Goal: Task Accomplishment & Management: Use online tool/utility

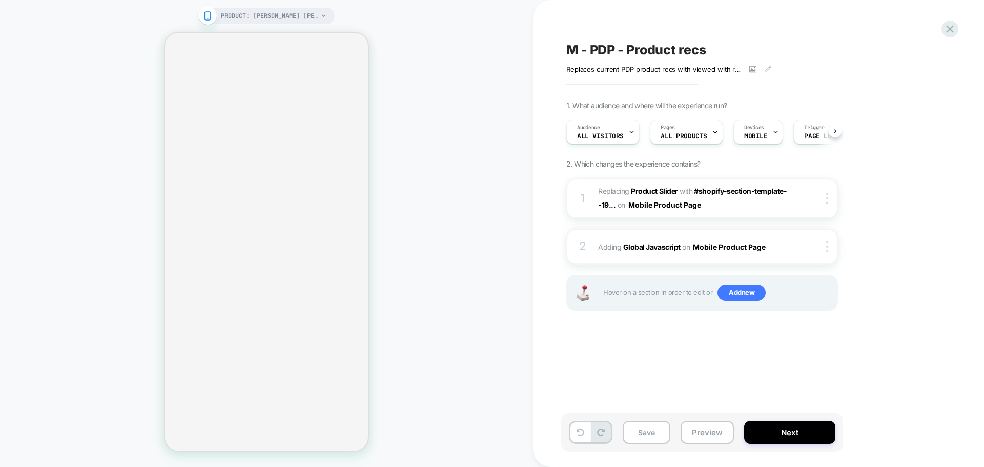
scroll to position [0, 1]
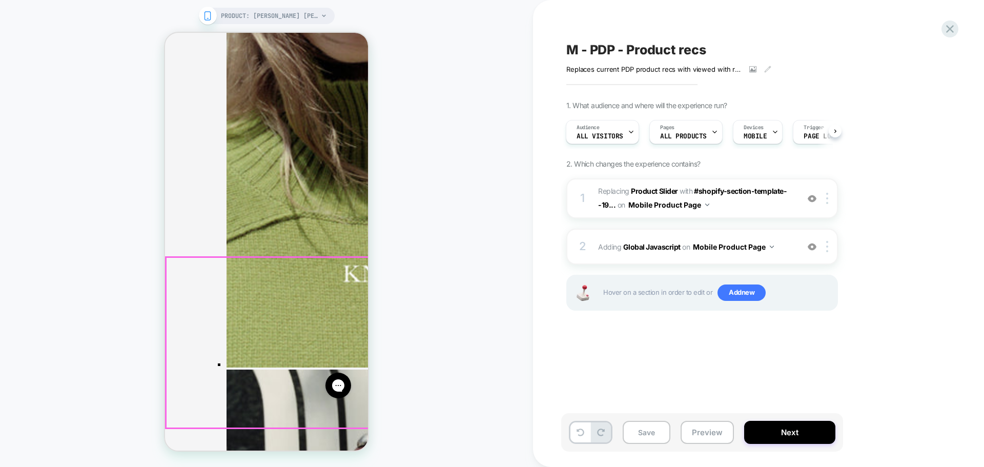
scroll to position [2050, 0]
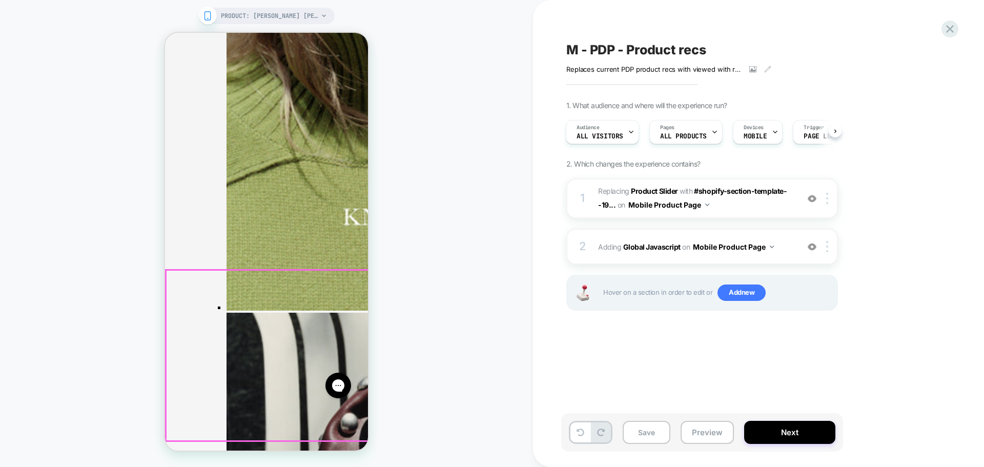
click at [403, 245] on div "PRODUCT: [PERSON_NAME] [PERSON_NAME] Mini Dress [[PERSON_NAME]] PRODUCT: [PERSO…" at bounding box center [266, 233] width 533 height 446
click at [687, 133] on span "ALL PRODUCTS" at bounding box center [683, 136] width 47 height 7
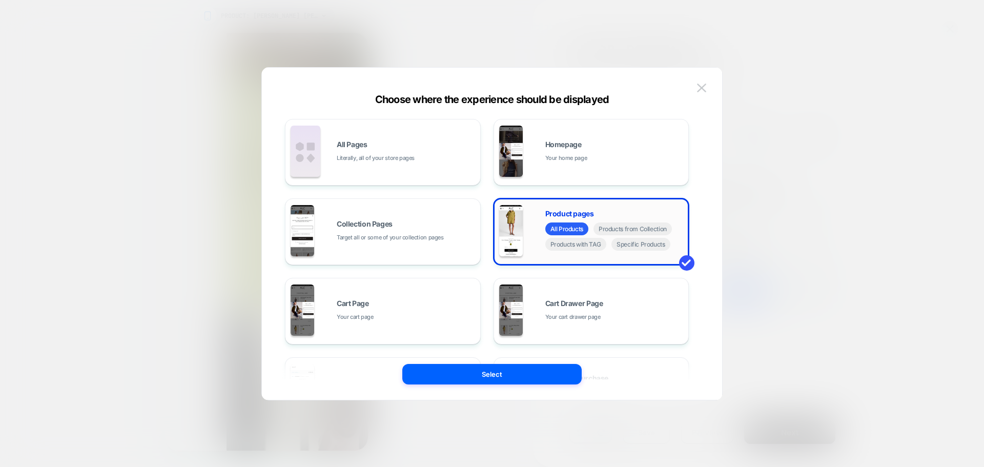
click at [566, 229] on span "All Products" at bounding box center [566, 228] width 43 height 13
click at [568, 209] on div "Product pages All Products Products from Collection Products with TAG Specific …" at bounding box center [591, 231] width 184 height 56
click at [703, 88] on img at bounding box center [701, 88] width 9 height 9
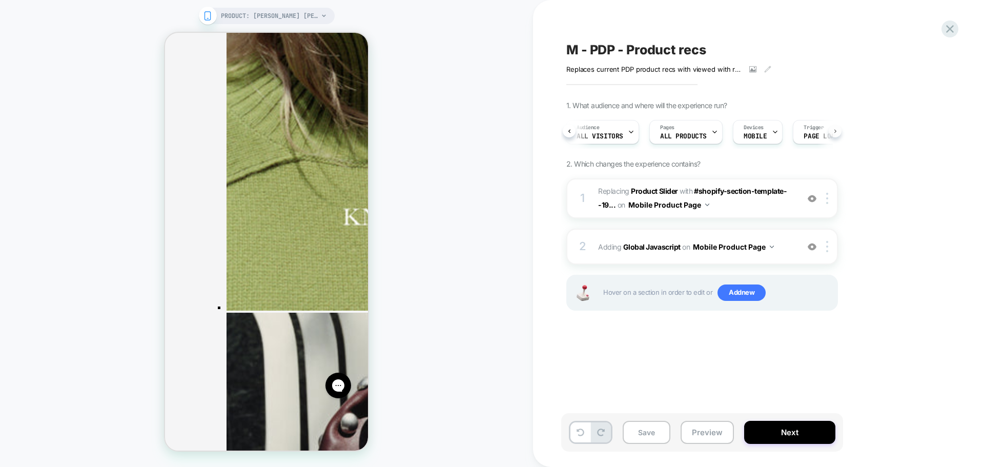
scroll to position [0, 40]
click at [835, 133] on div "Audience All Visitors Pages ALL PRODUCTS Devices MOBILE Trigger Page Load" at bounding box center [702, 132] width 272 height 34
click at [828, 197] on img at bounding box center [827, 198] width 2 height 11
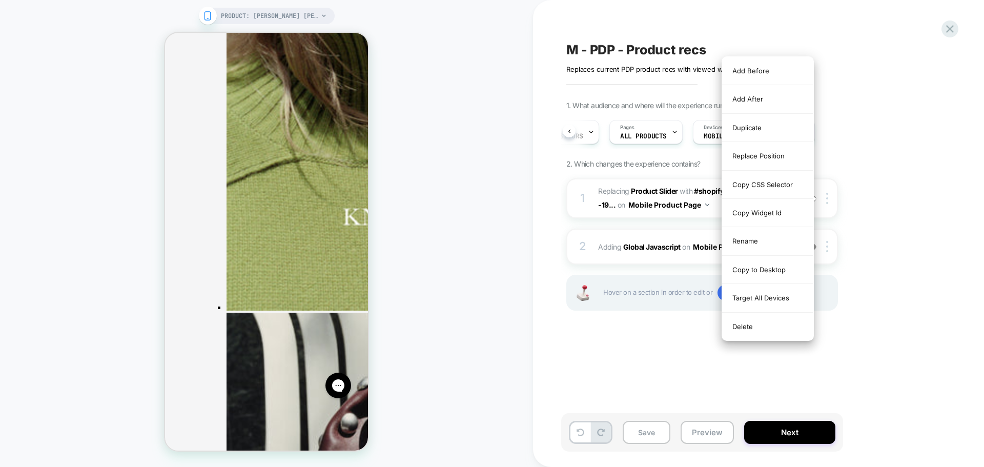
click at [856, 186] on div "1. What audience and where will the experience run? Audience All Visitors Pages…" at bounding box center [753, 218] width 374 height 235
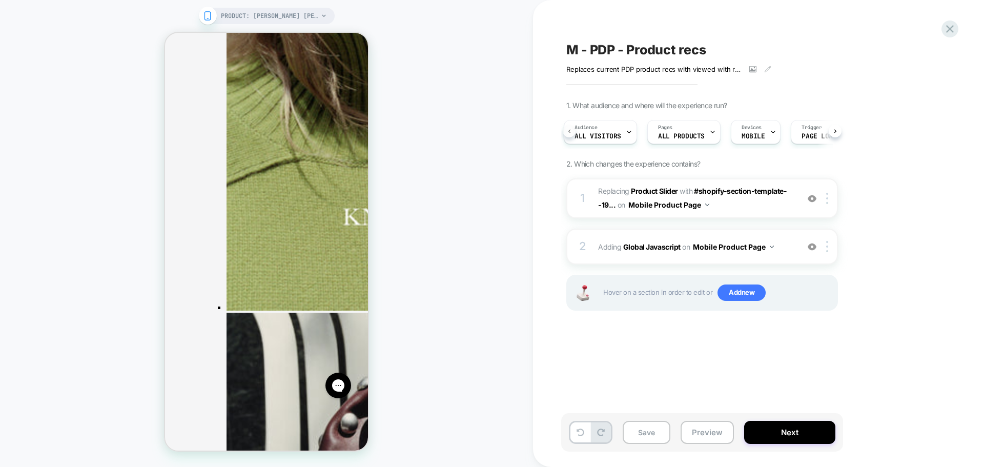
click at [572, 128] on div "Audience All Visitors Pages ALL PRODUCTS Devices MOBILE Trigger Page Load" at bounding box center [702, 132] width 272 height 34
click at [808, 198] on img at bounding box center [812, 198] width 9 height 9
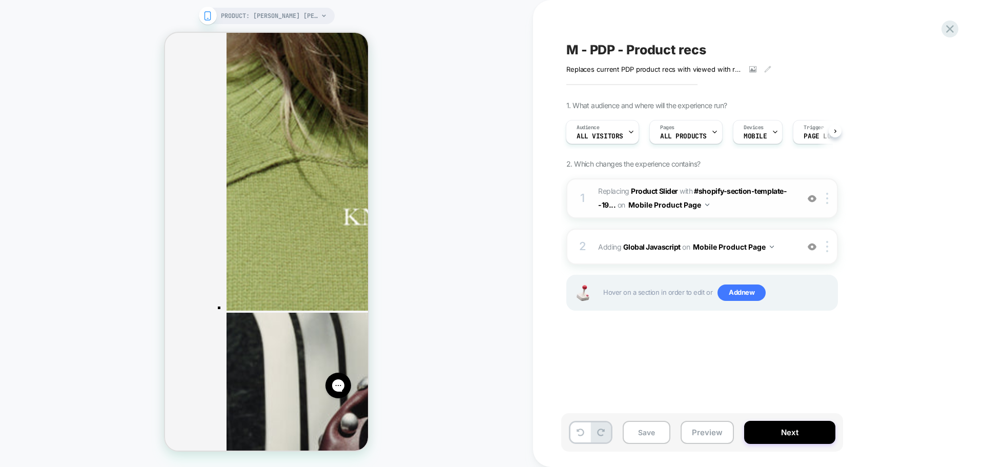
click at [808, 198] on img at bounding box center [812, 198] width 9 height 9
click at [724, 246] on button "Mobile Product Page" at bounding box center [733, 246] width 81 height 15
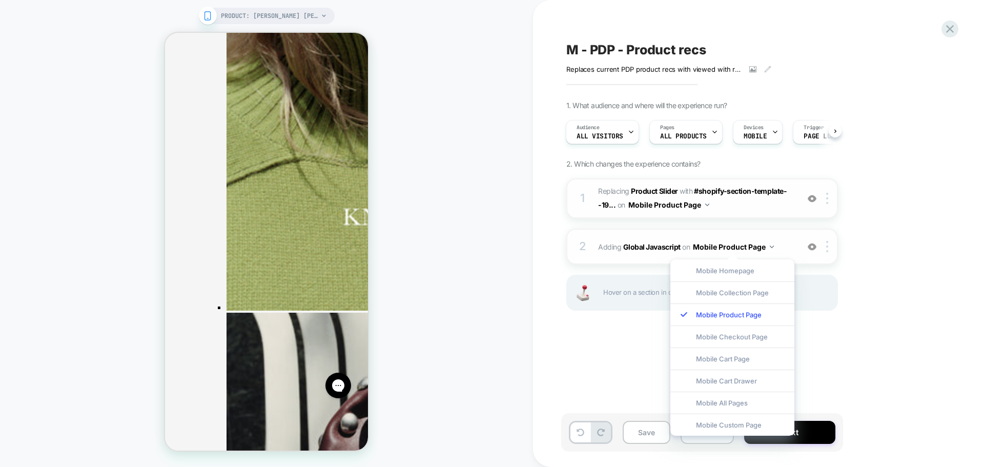
click at [724, 246] on button "Mobile Product Page" at bounding box center [733, 246] width 81 height 15
click at [904, 254] on div "1. What audience and where will the experience run? Audience All Visitors Pages…" at bounding box center [753, 218] width 374 height 235
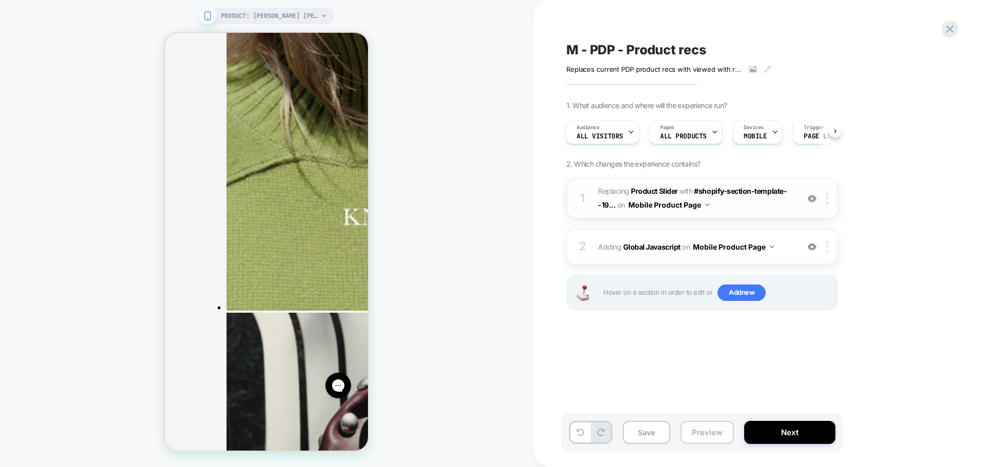
click at [724, 428] on button "Preview" at bounding box center [707, 432] width 53 height 23
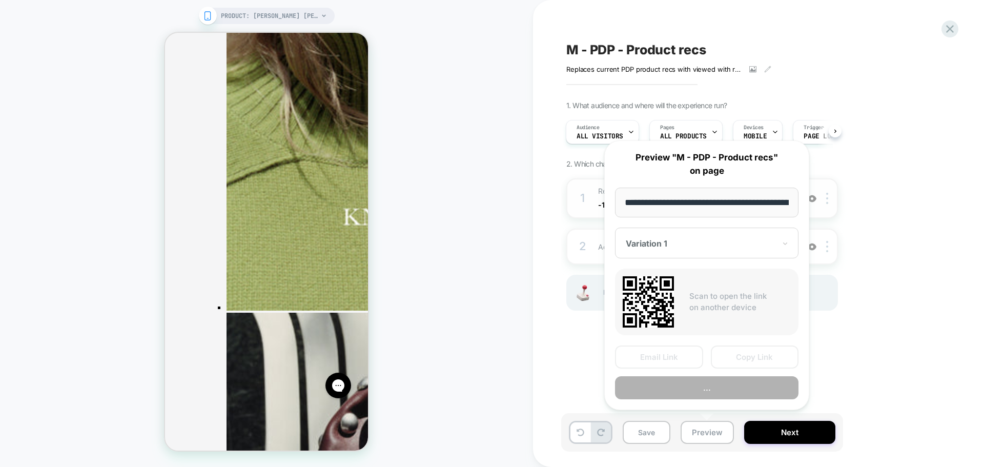
scroll to position [0, 94]
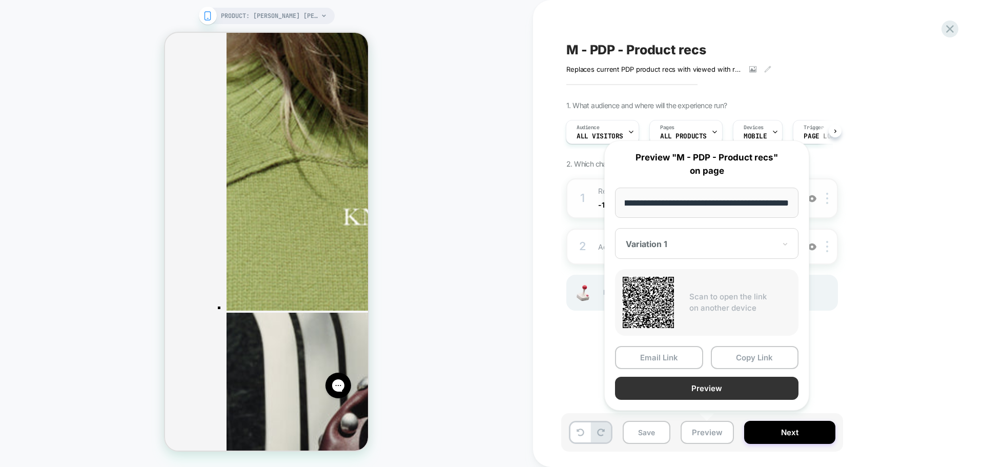
click at [684, 383] on button "Preview" at bounding box center [706, 388] width 183 height 23
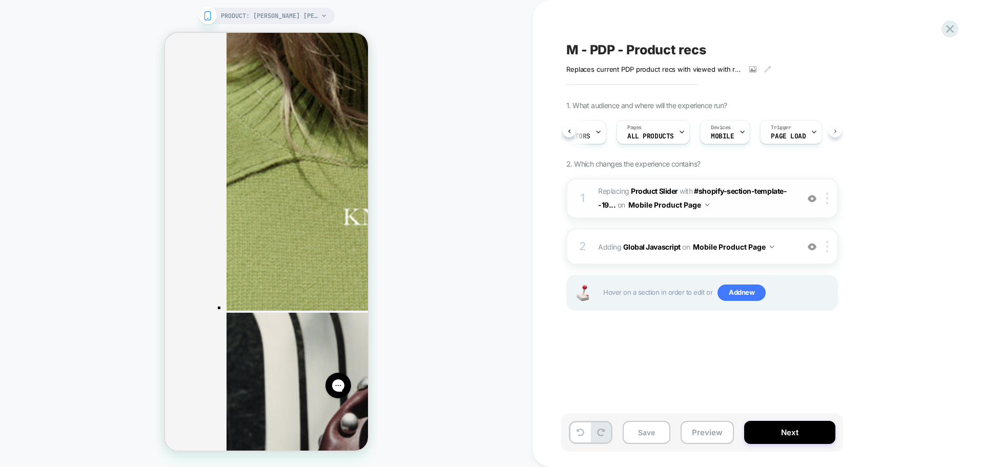
scroll to position [0, 44]
click at [569, 131] on icon at bounding box center [569, 131] width 4 height 4
click at [836, 132] on div "Audience All Visitors Pages ALL PRODUCTS Devices MOBILE Trigger Page Load" at bounding box center [702, 132] width 272 height 34
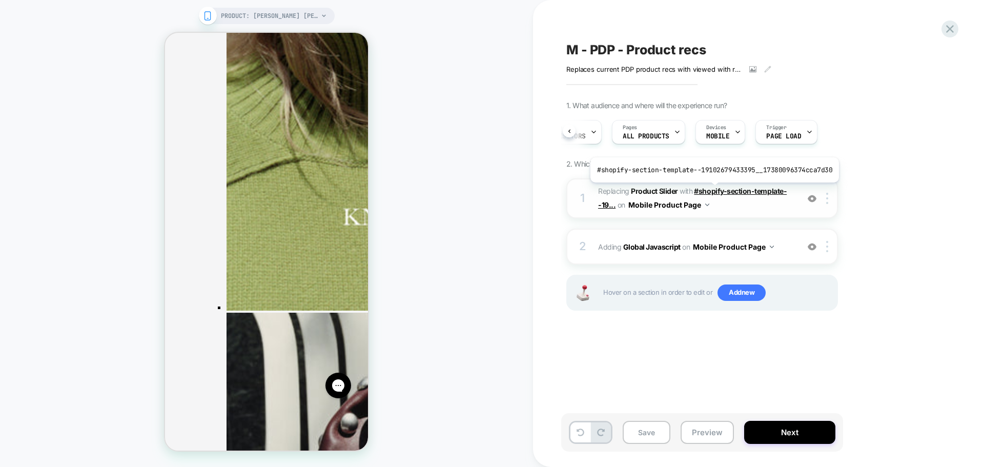
click at [712, 190] on span "#shopify-section-template--19..." at bounding box center [692, 198] width 189 height 23
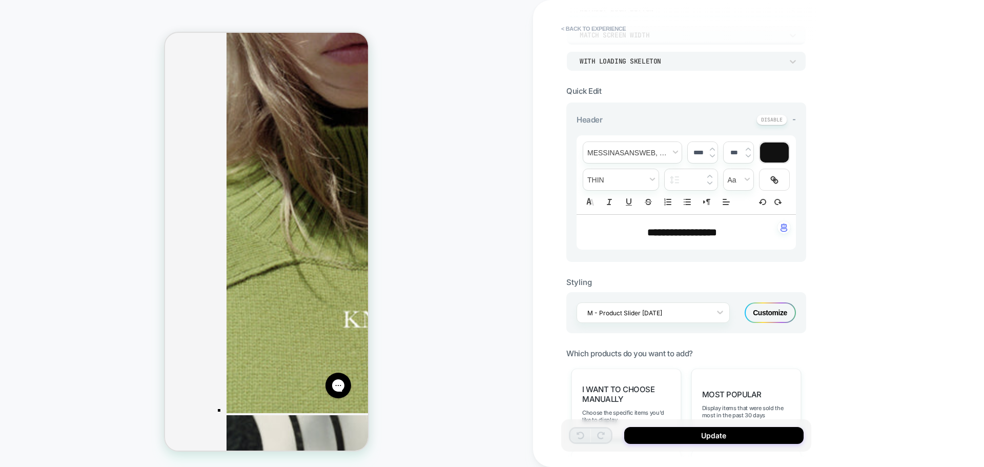
scroll to position [1939, 0]
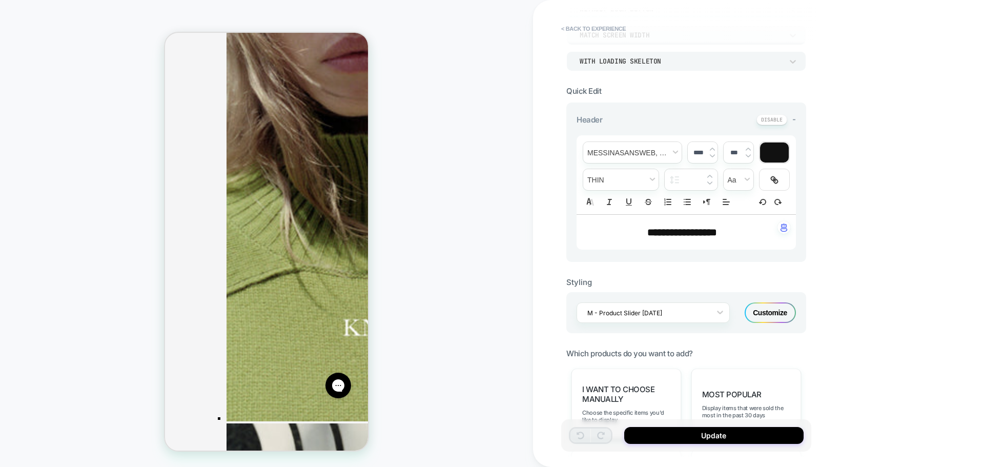
click at [715, 234] on span "**********" at bounding box center [682, 232] width 70 height 10
click at [712, 155] on img at bounding box center [712, 156] width 5 height 4
click at [712, 153] on div at bounding box center [712, 152] width 5 height 11
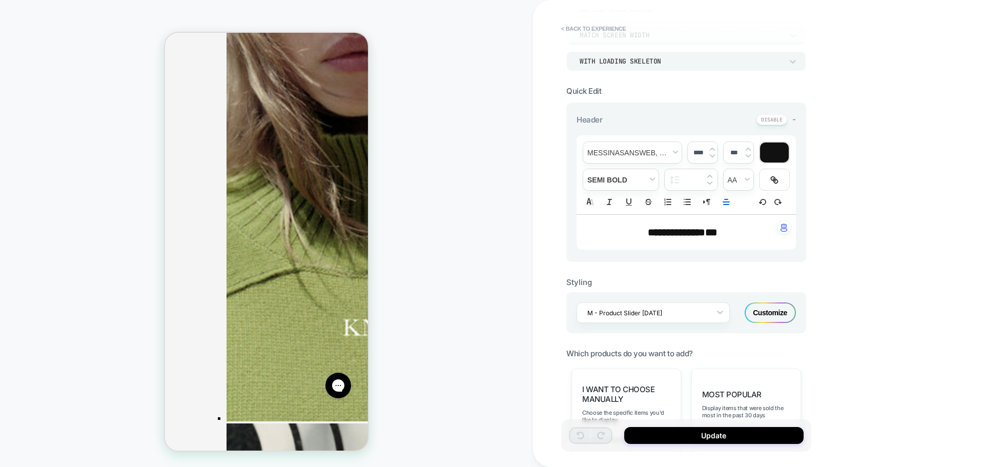
click at [712, 156] on img at bounding box center [712, 156] width 5 height 4
click at [813, 175] on div "**********" at bounding box center [691, 233] width 250 height 467
click at [694, 231] on span "**********" at bounding box center [676, 232] width 57 height 10
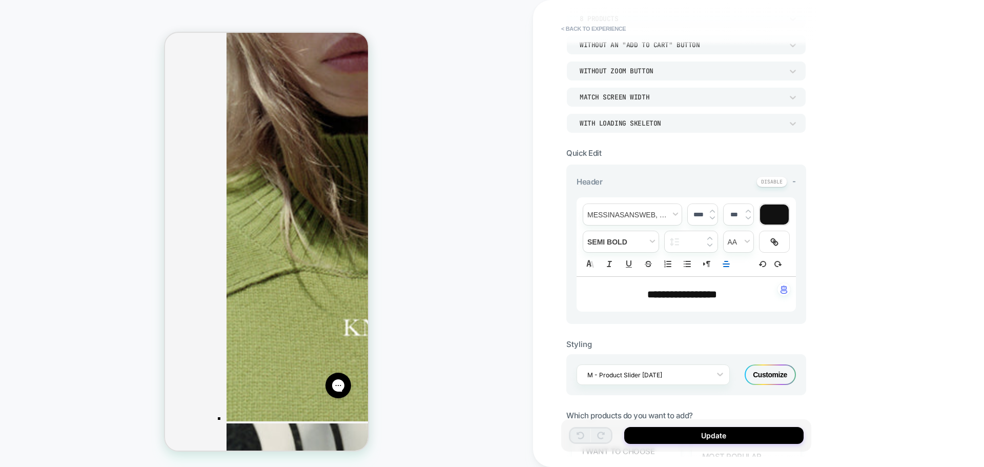
scroll to position [102, 0]
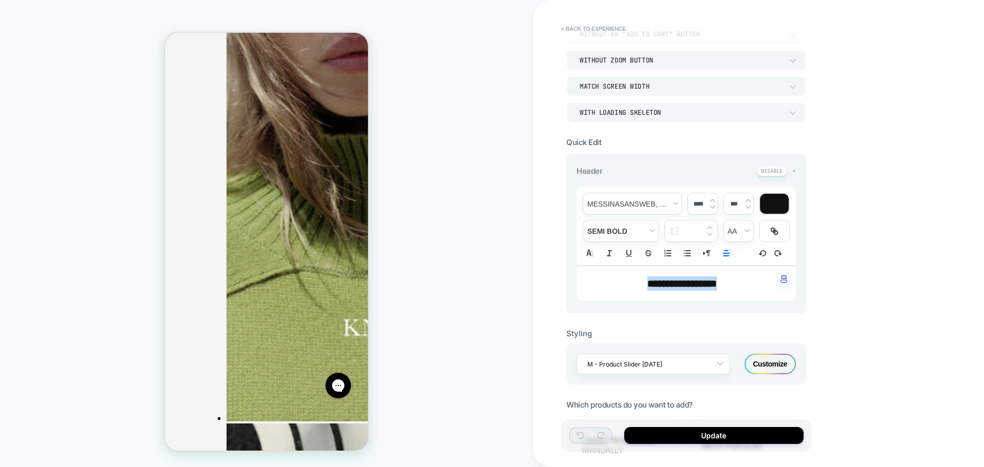
drag, startPoint x: 631, startPoint y: 286, endPoint x: 749, endPoint y: 286, distance: 118.4
click at [749, 286] on p "**********" at bounding box center [682, 283] width 191 height 14
click at [710, 208] on img at bounding box center [712, 207] width 5 height 4
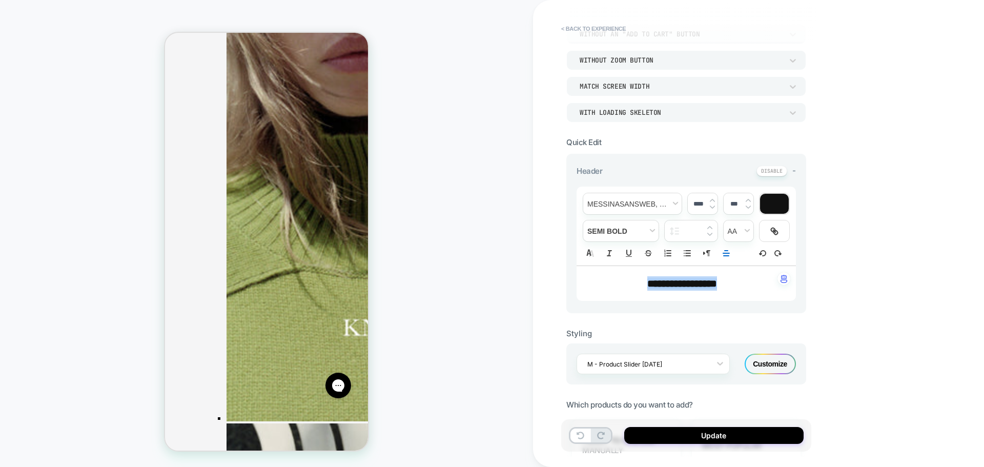
click at [710, 208] on img at bounding box center [712, 207] width 5 height 4
click at [469, 298] on div "PRODUCT: [PERSON_NAME] [PERSON_NAME] Mini Dress [[PERSON_NAME]] PRODUCT: [PERSO…" at bounding box center [266, 233] width 533 height 446
click at [711, 207] on img at bounding box center [712, 207] width 5 height 4
type input "****"
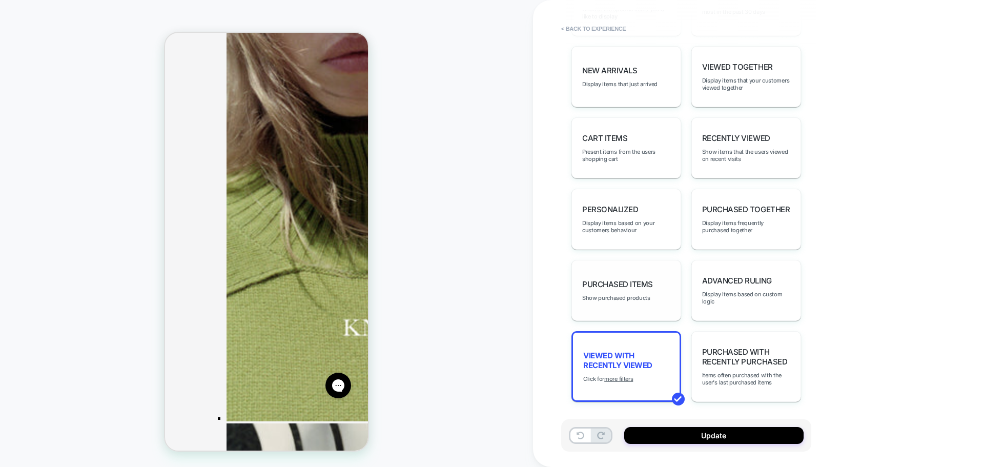
scroll to position [555, 0]
click at [627, 364] on span "Viewed with Recently Viewed" at bounding box center [626, 358] width 86 height 19
click at [628, 377] on u "more filters" at bounding box center [618, 377] width 29 height 7
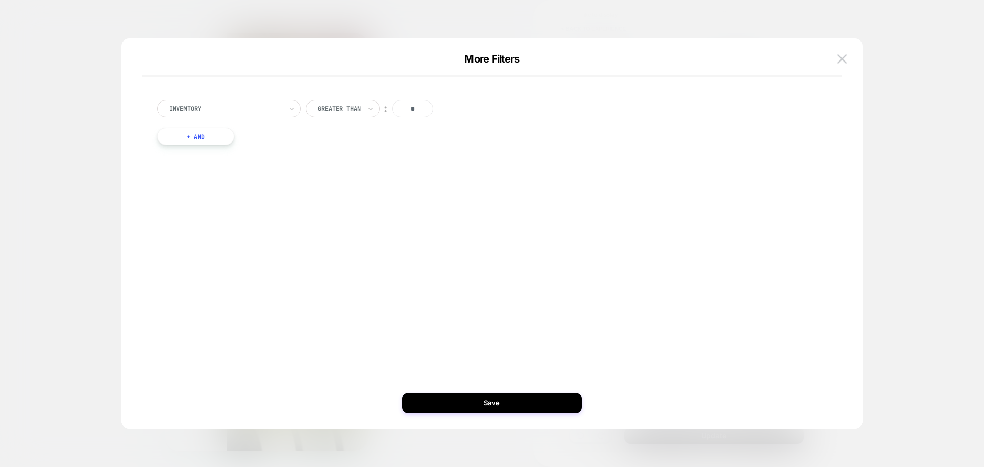
click at [420, 108] on input "*" at bounding box center [412, 108] width 41 height 17
click at [180, 138] on button "+ And" at bounding box center [195, 136] width 77 height 17
click at [428, 150] on div at bounding box center [450, 146] width 113 height 9
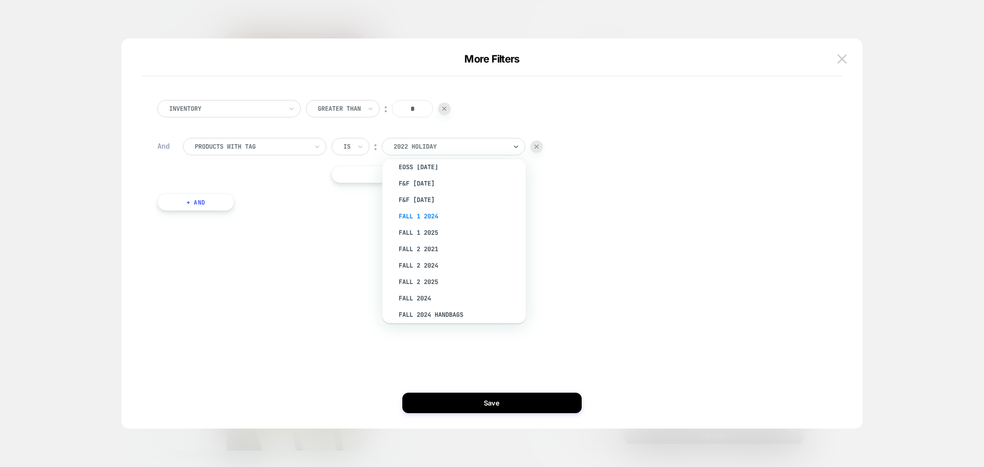
scroll to position [205, 0]
click at [433, 278] on div "Fall 2 2025" at bounding box center [459, 281] width 133 height 16
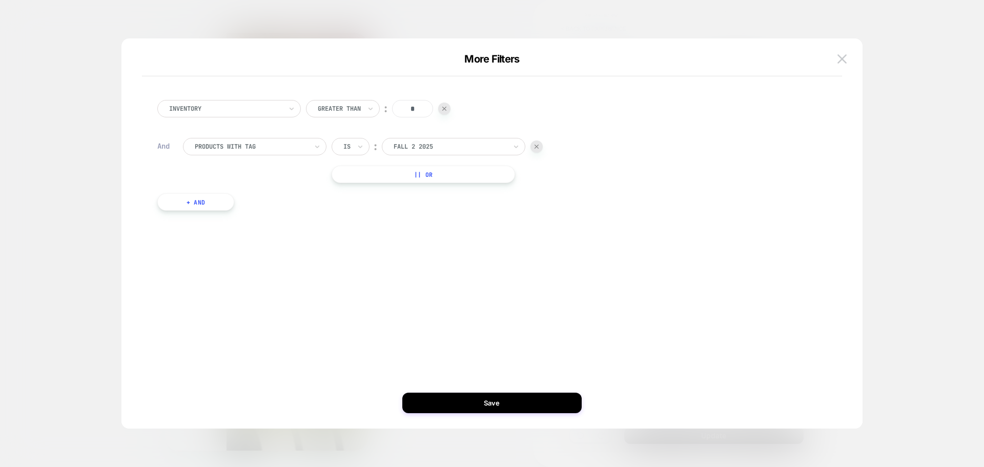
drag, startPoint x: 422, startPoint y: 108, endPoint x: 408, endPoint y: 107, distance: 13.8
click at [408, 107] on input "*" at bounding box center [412, 108] width 41 height 17
type input "*"
click at [411, 220] on div "Inventory Greater Than ︰ * And products with tag Is ︰ Fall 2 2025 || Or + And" at bounding box center [486, 155] width 669 height 141
click at [503, 403] on button "Save" at bounding box center [491, 403] width 179 height 20
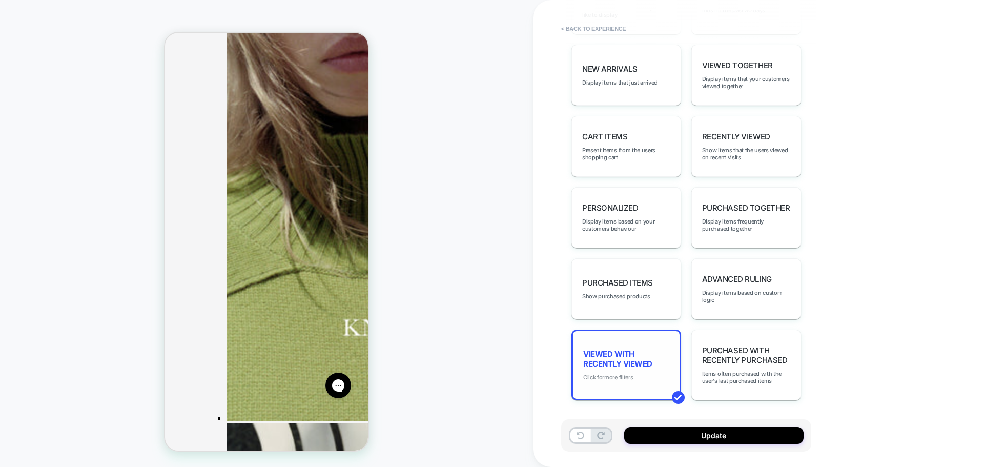
click at [625, 376] on u "more filters" at bounding box center [618, 377] width 29 height 7
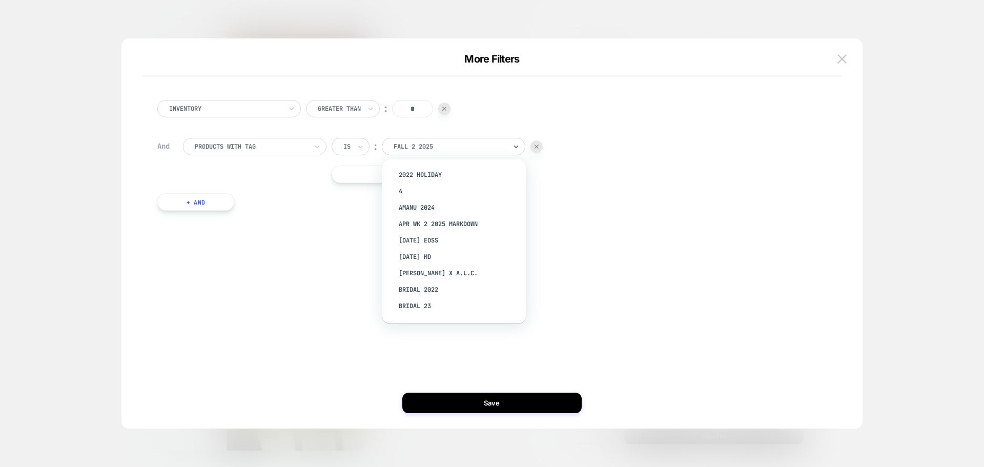
click at [440, 140] on div "Fall 2 2025" at bounding box center [453, 146] width 143 height 17
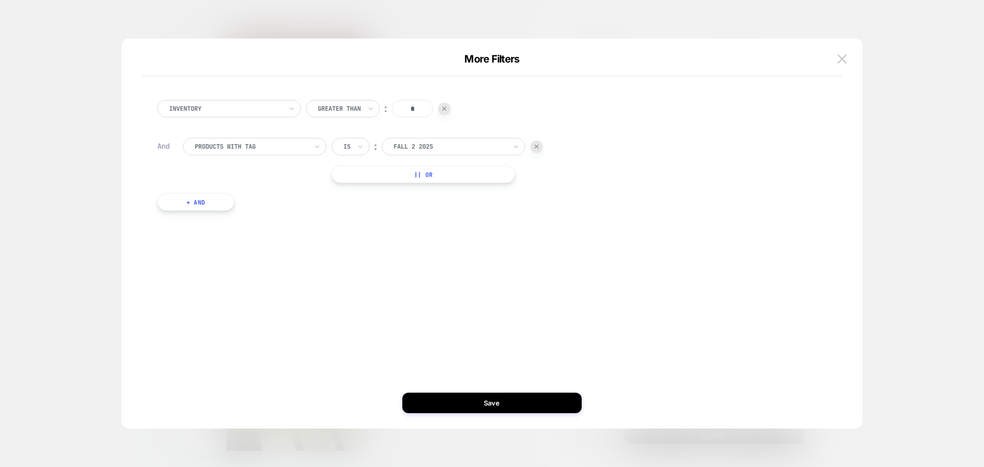
click at [313, 228] on div "Inventory Greater Than ︰ * And products with tag Is ︰ Fall 2 2025 || Or + And" at bounding box center [487, 160] width 700 height 162
click at [423, 147] on div at bounding box center [450, 146] width 113 height 9
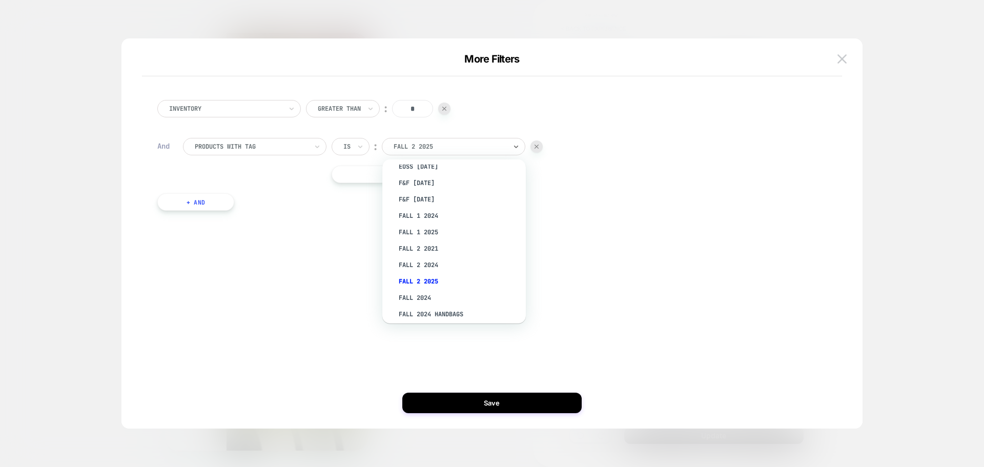
click at [275, 245] on div "Inventory Greater Than ︰ * And products with tag Is ︰ option Fall 2 2021 focuse…" at bounding box center [487, 233] width 710 height 349
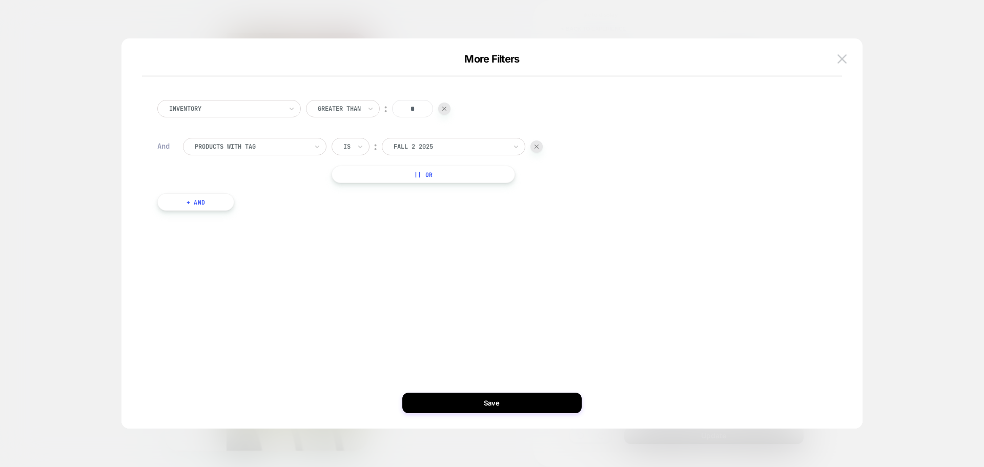
click at [440, 177] on button "|| Or" at bounding box center [423, 174] width 183 height 17
click at [443, 176] on div at bounding box center [450, 174] width 113 height 9
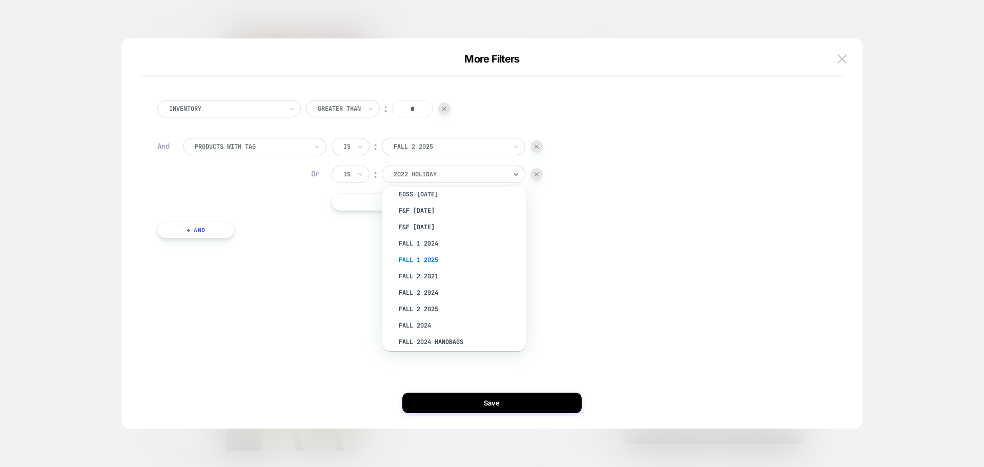
click at [434, 257] on div "Fall 1 2025" at bounding box center [459, 260] width 133 height 16
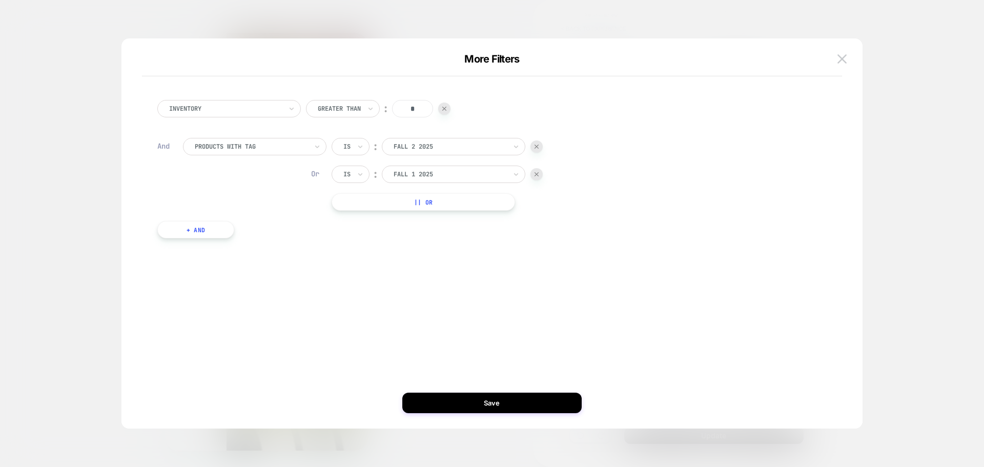
click at [488, 401] on button "Save" at bounding box center [491, 403] width 179 height 20
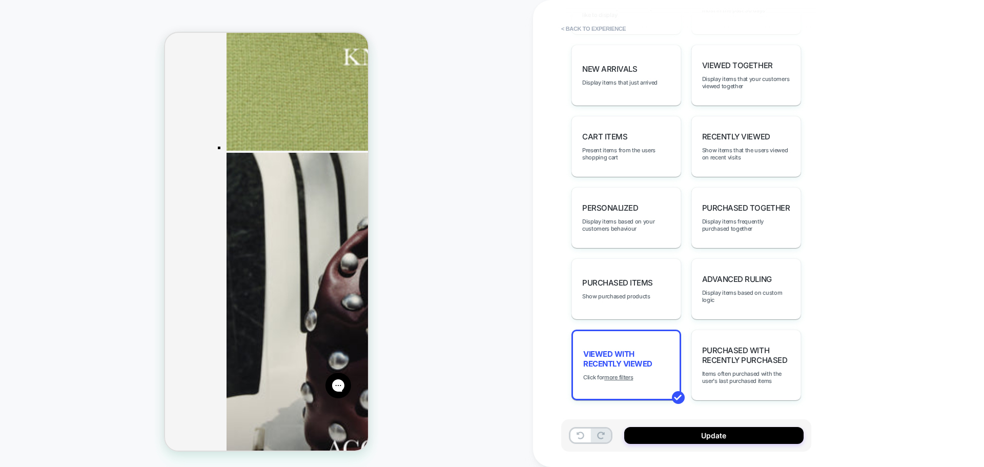
scroll to position [2349, 0]
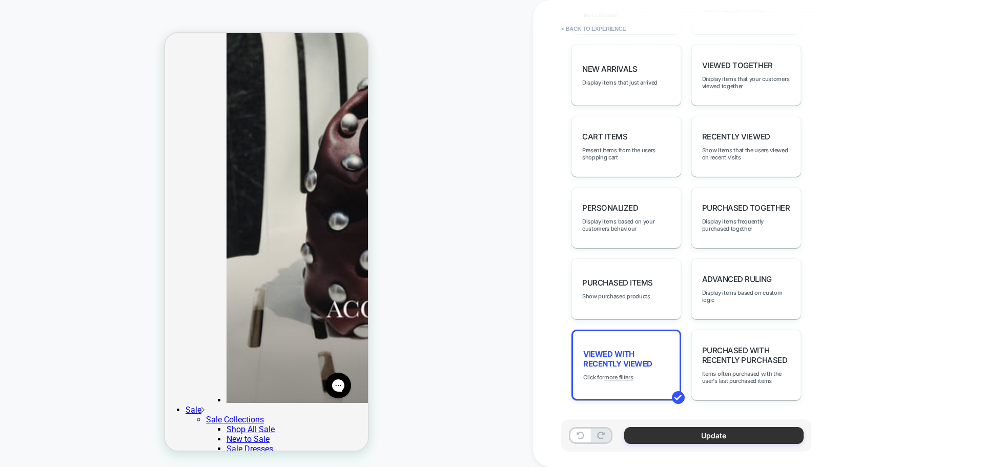
click at [706, 438] on button "Update" at bounding box center [713, 435] width 179 height 17
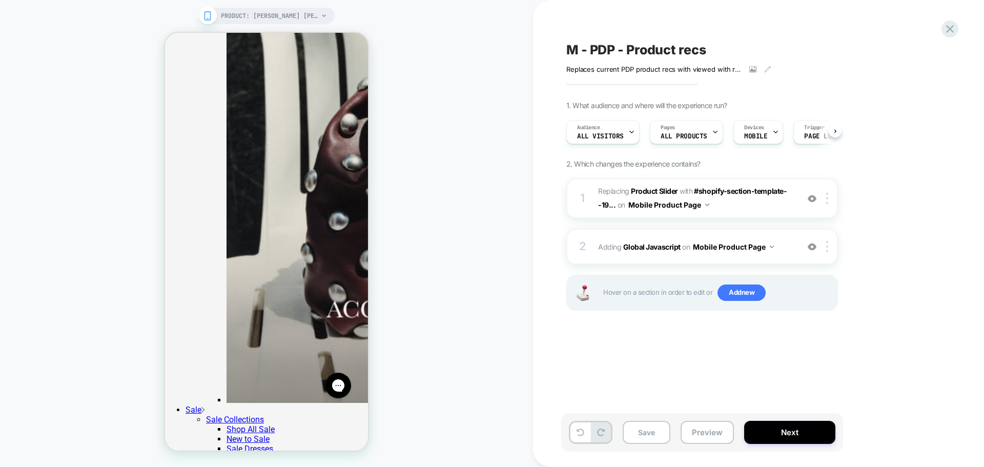
scroll to position [0, 1]
click at [782, 436] on button "Next" at bounding box center [789, 432] width 91 height 23
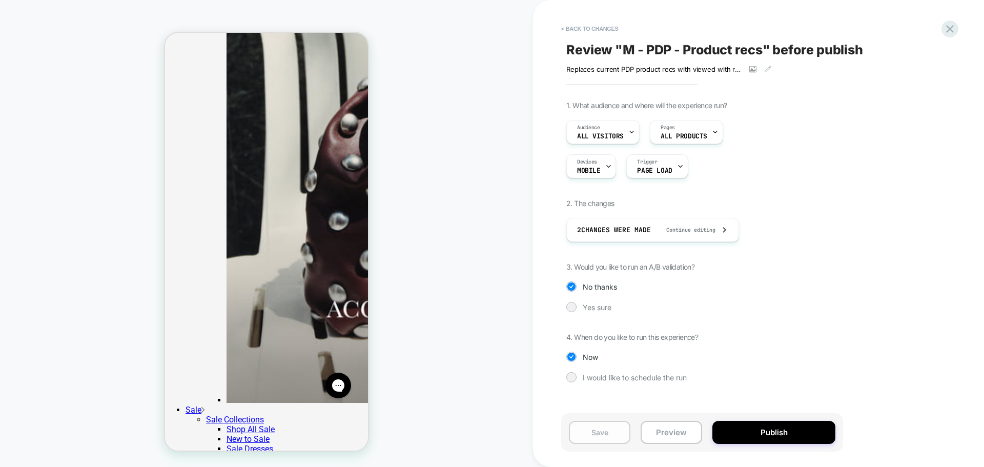
click at [597, 435] on button "Save" at bounding box center [599, 432] width 61 height 23
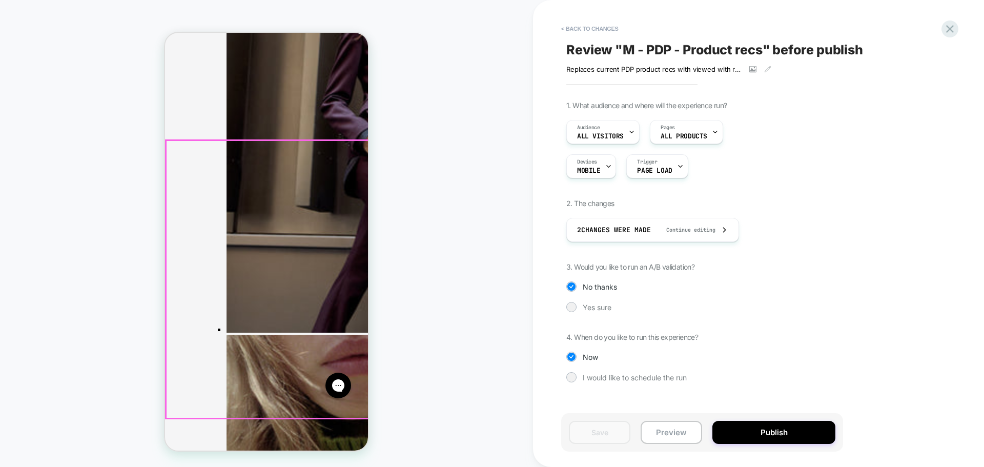
scroll to position [1632, 0]
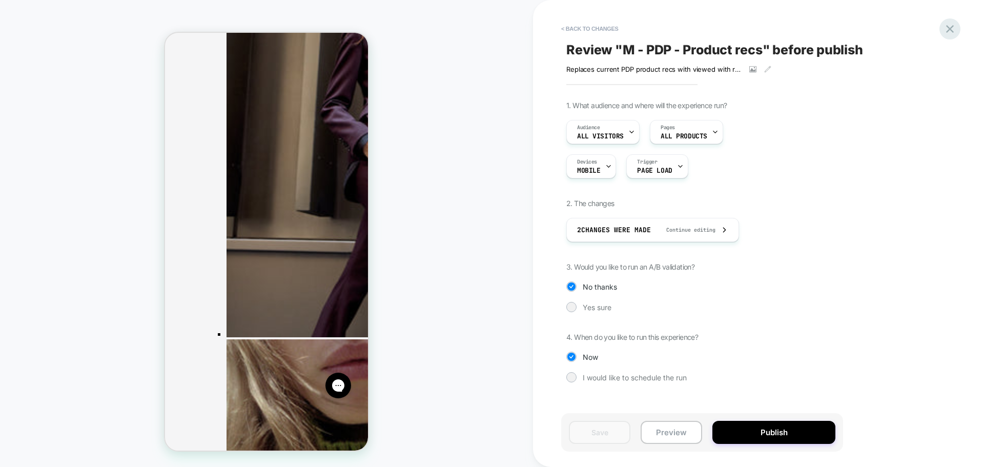
click at [950, 28] on icon at bounding box center [950, 29] width 8 height 8
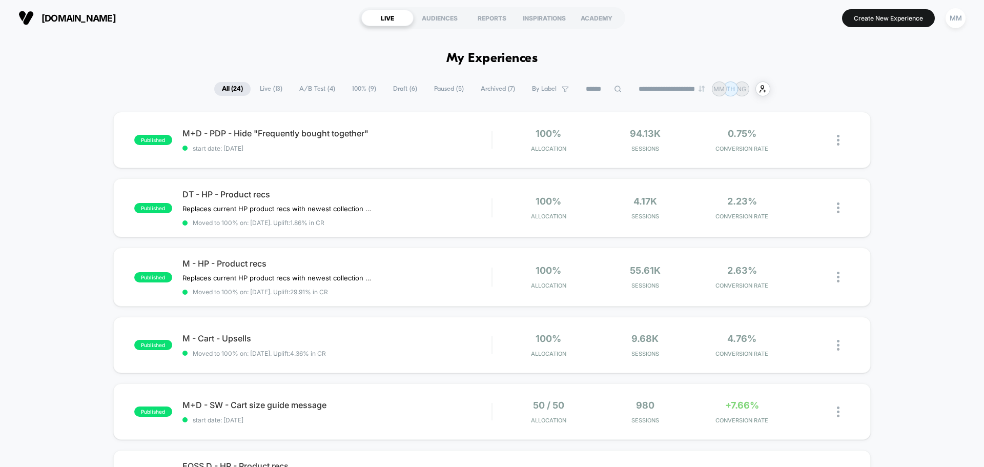
click at [397, 88] on span "Draft ( 6 )" at bounding box center [404, 89] width 39 height 14
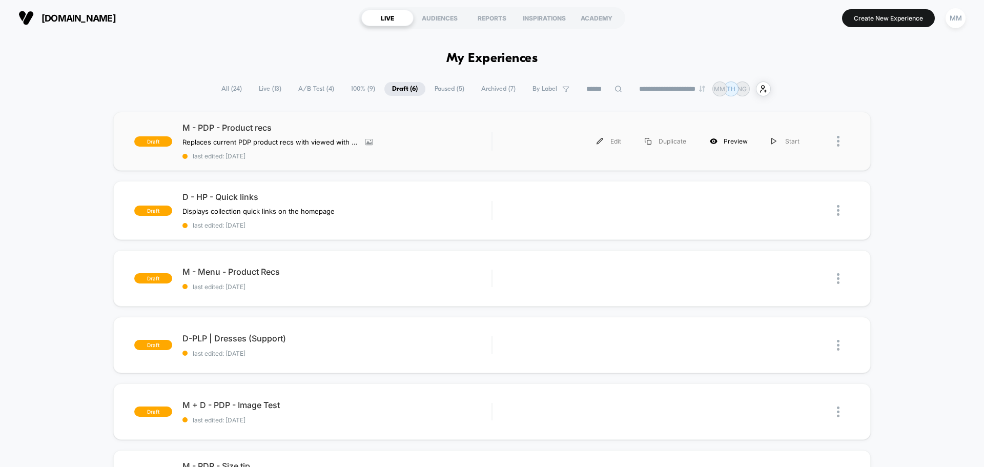
click at [736, 138] on div "Preview" at bounding box center [728, 141] width 61 height 23
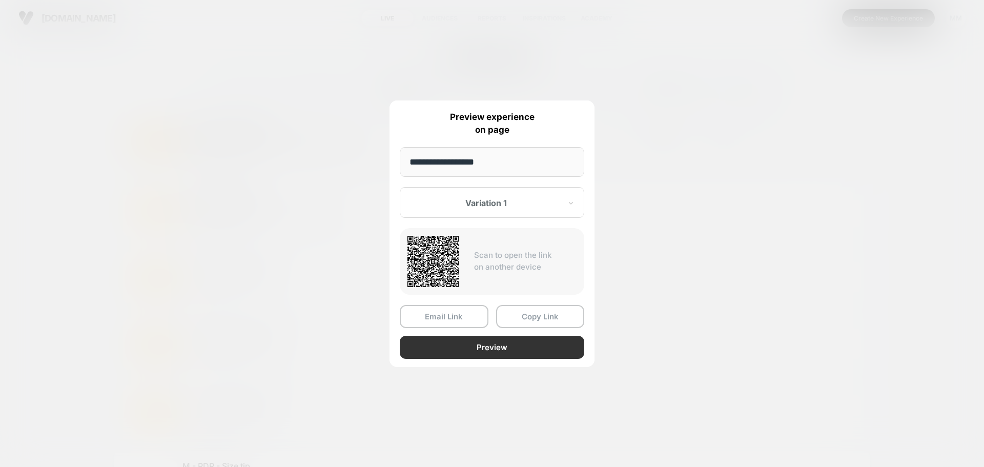
click at [501, 348] on button "Preview" at bounding box center [492, 347] width 184 height 23
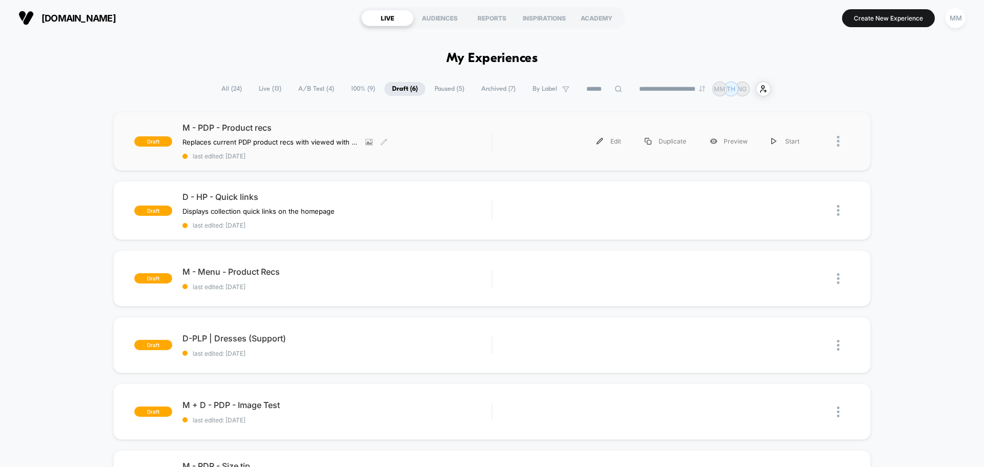
click at [295, 137] on div "M - PDP - Product recs Replaces current PDP product recs with viewed with recen…" at bounding box center [336, 140] width 309 height 37
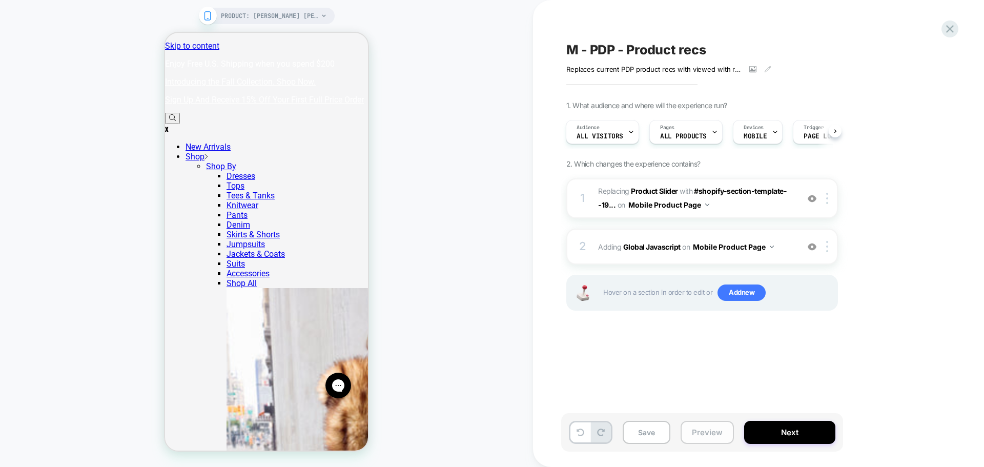
click at [707, 431] on button "Preview" at bounding box center [707, 432] width 53 height 23
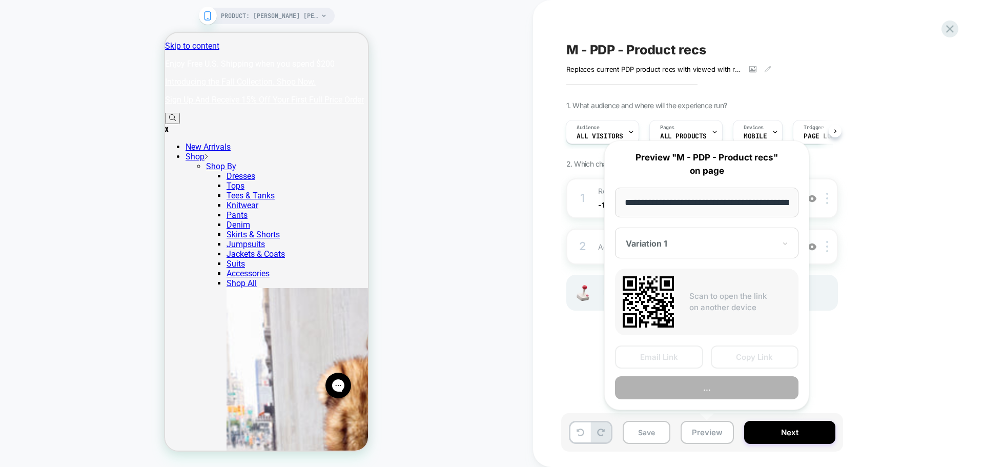
scroll to position [0, 94]
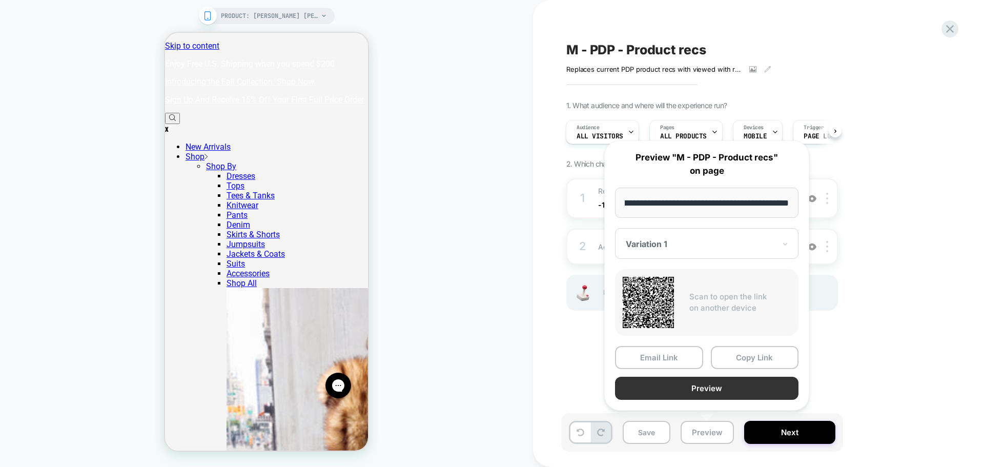
click at [742, 394] on button "Preview" at bounding box center [706, 388] width 183 height 23
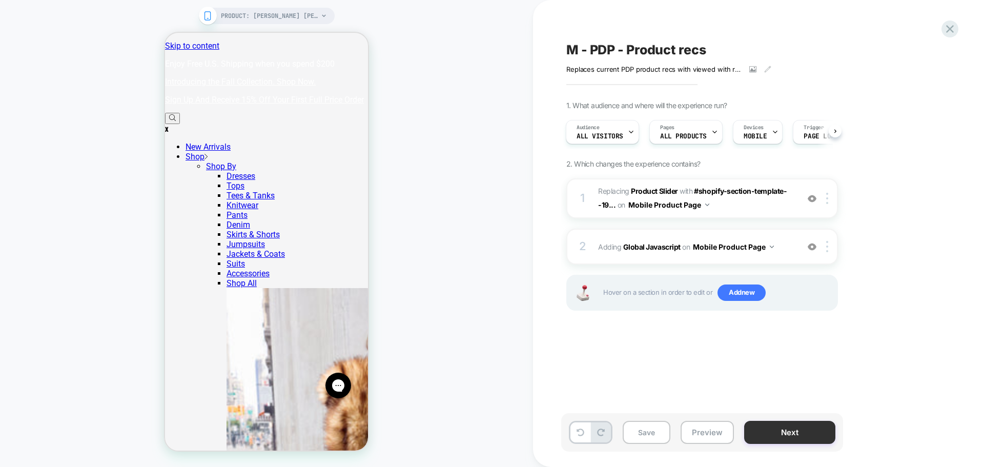
click at [761, 428] on button "Next" at bounding box center [789, 432] width 91 height 23
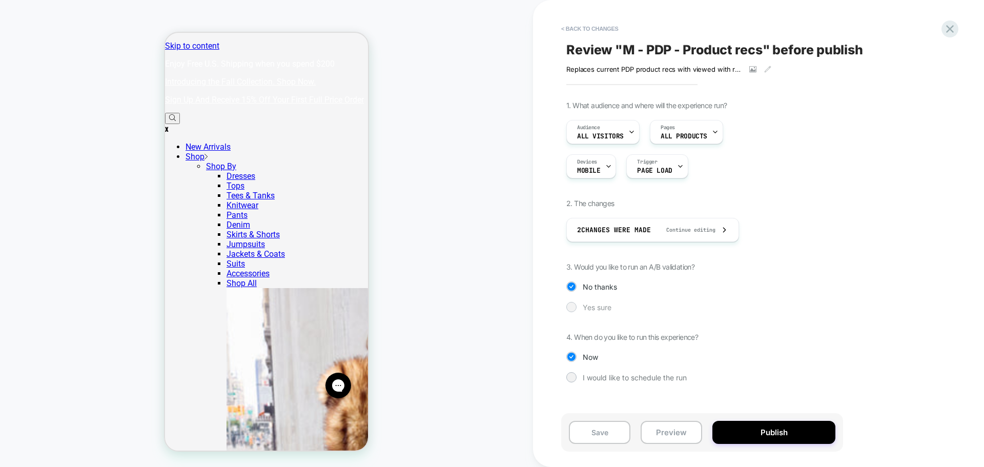
click at [611, 308] on span "Yes sure" at bounding box center [597, 307] width 29 height 9
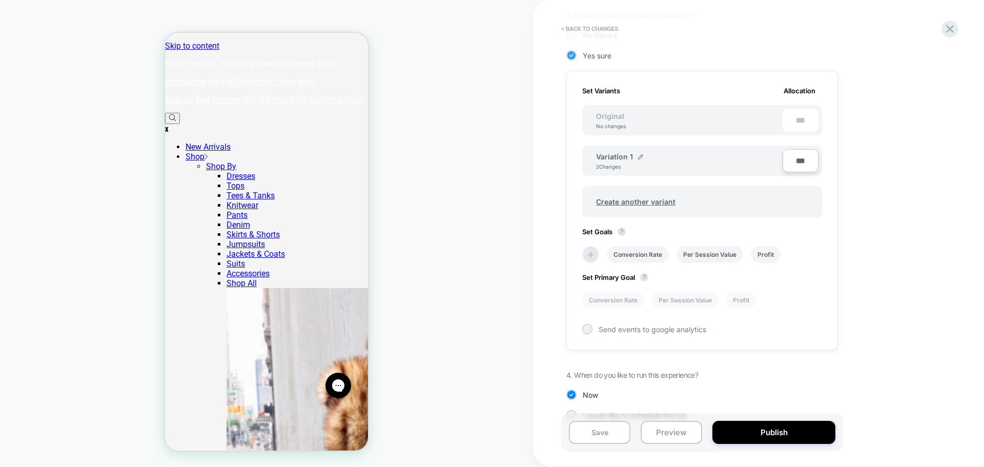
scroll to position [272, 0]
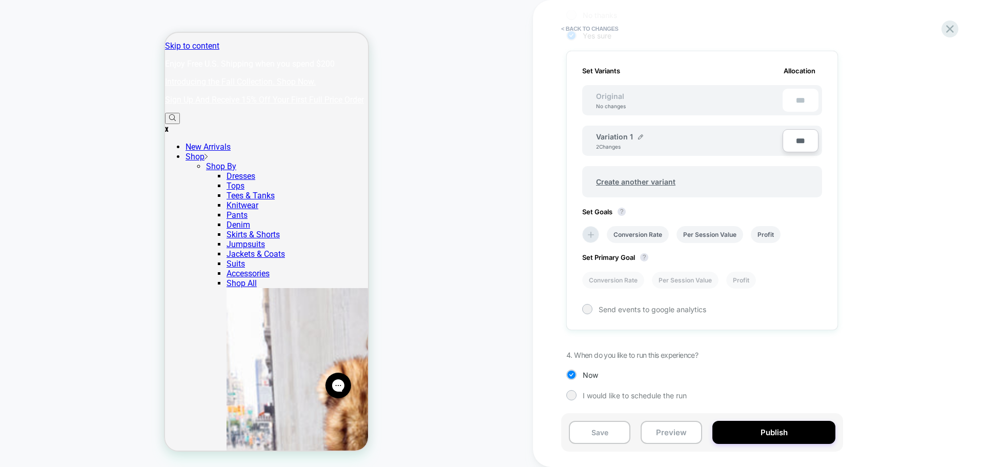
type input "***"
click at [642, 234] on li "Conversion Rate" at bounding box center [638, 234] width 62 height 17
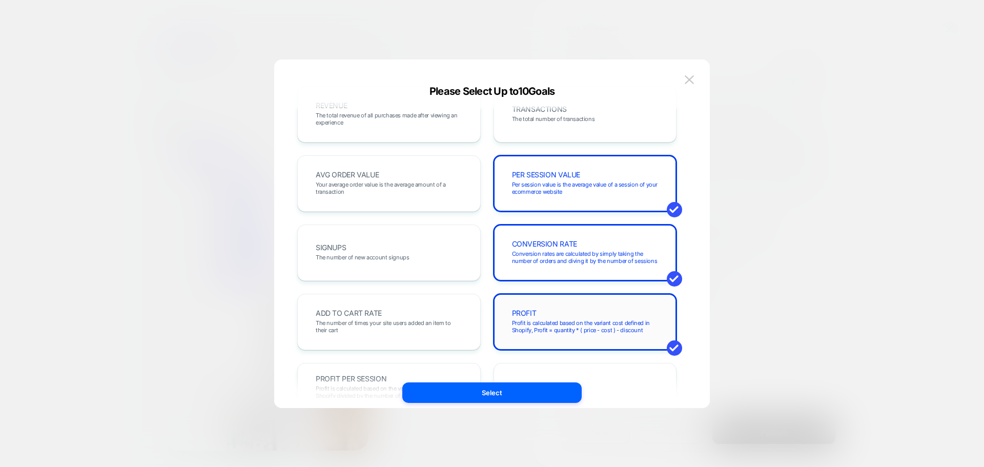
scroll to position [0, 0]
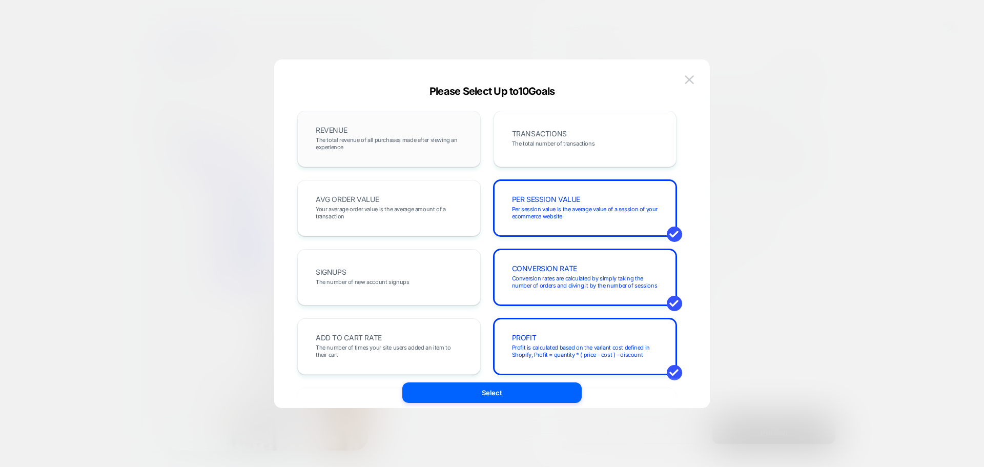
click at [359, 131] on div "REVENUE The total revenue of all purchases made after viewing an experience" at bounding box center [389, 138] width 162 height 35
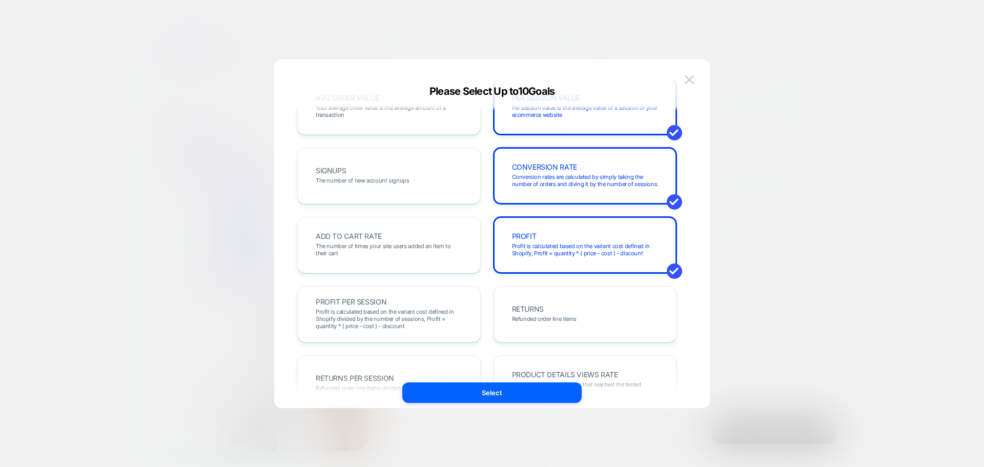
scroll to position [102, 0]
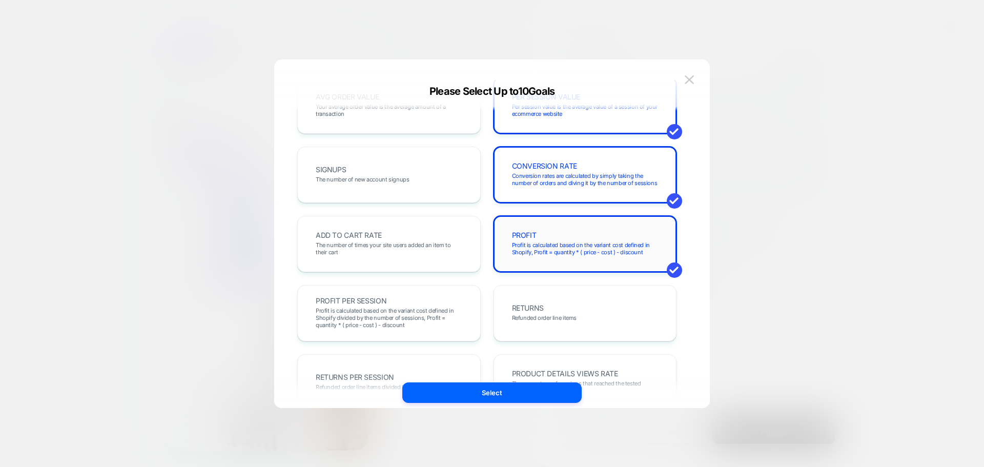
click at [609, 240] on div "PROFIT Profit is calculated based on the variant cost defined in Shopify, Profi…" at bounding box center [585, 243] width 162 height 35
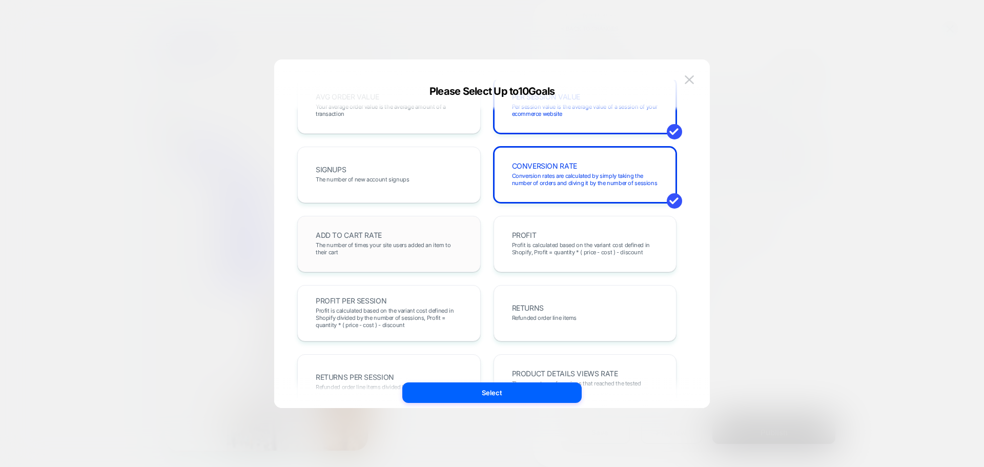
click at [393, 246] on span "The number of times your site users added an item to their cart" at bounding box center [389, 248] width 147 height 14
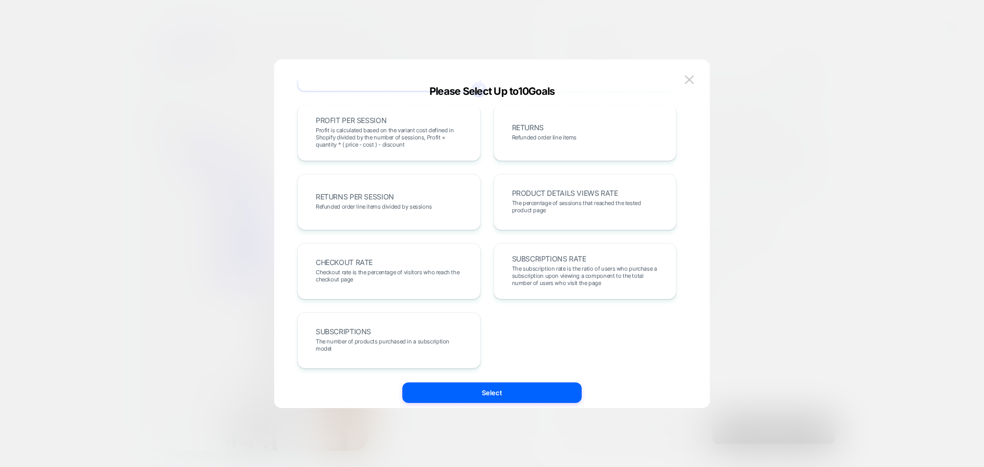
scroll to position [284, 0]
click at [388, 278] on span "Checkout rate is the percentage of visitors who reach the checkout page" at bounding box center [389, 274] width 147 height 14
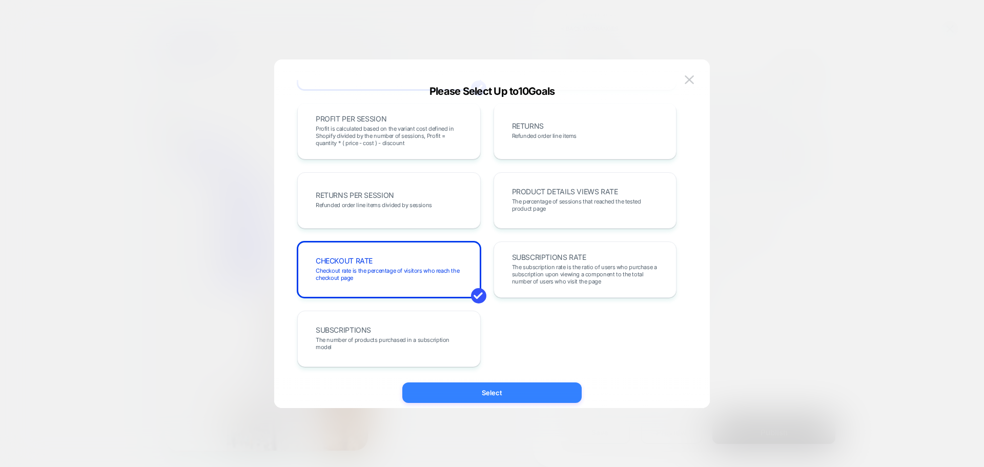
click at [535, 393] on button "Select" at bounding box center [491, 392] width 179 height 20
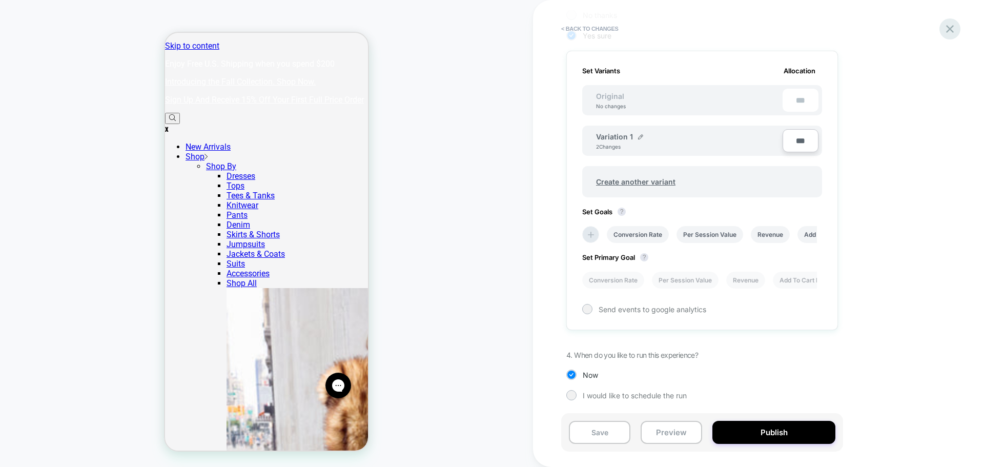
click at [945, 31] on icon at bounding box center [950, 29] width 14 height 14
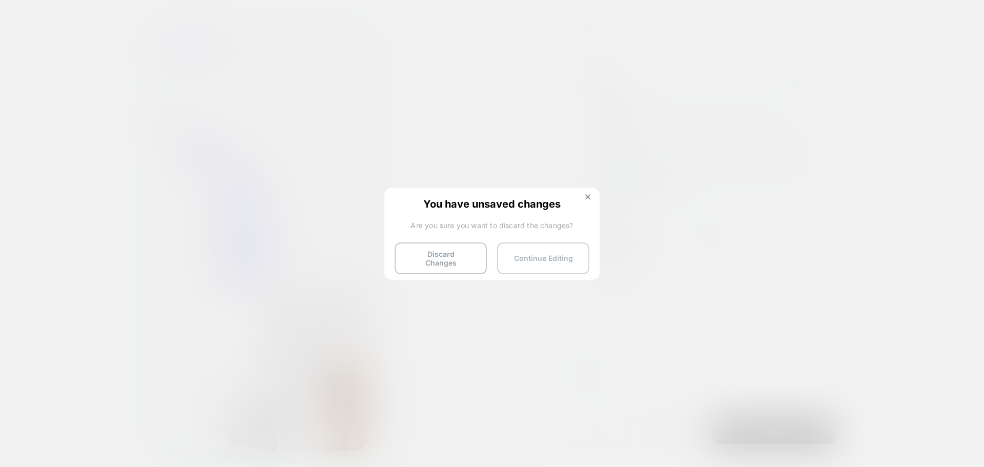
click at [569, 256] on button "Continue Editing" at bounding box center [543, 258] width 92 height 32
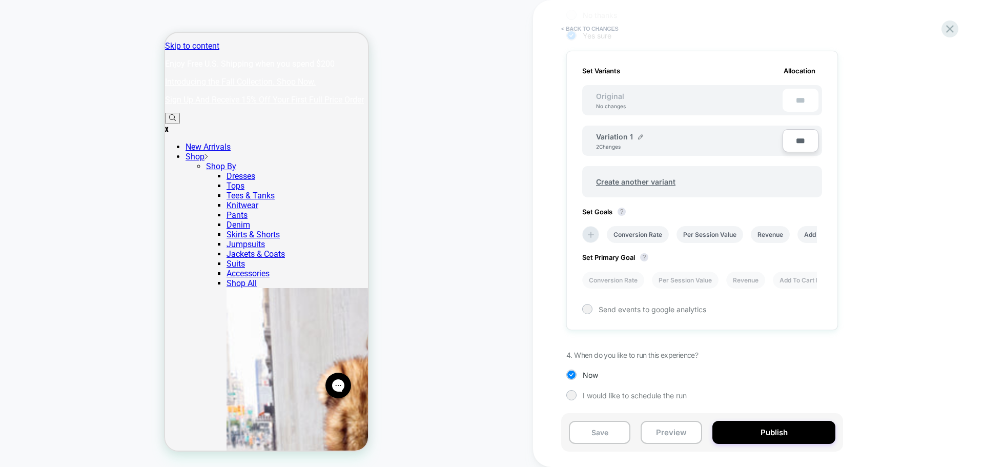
click at [571, 29] on button "< Back to changes" at bounding box center [590, 28] width 68 height 16
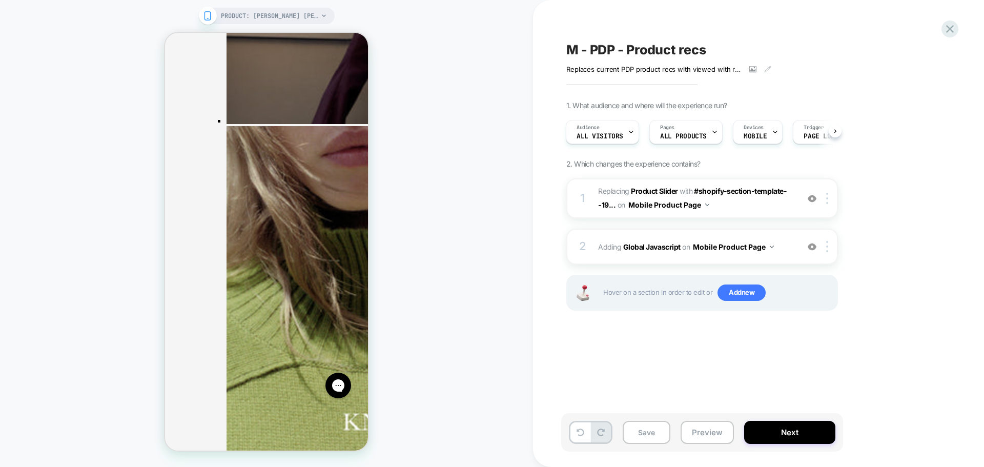
scroll to position [2101, 0]
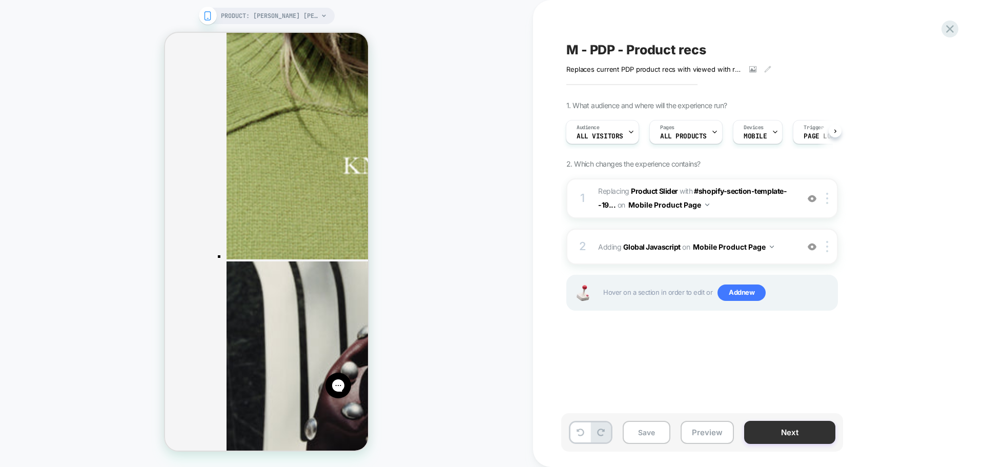
click at [769, 432] on button "Next" at bounding box center [789, 432] width 91 height 23
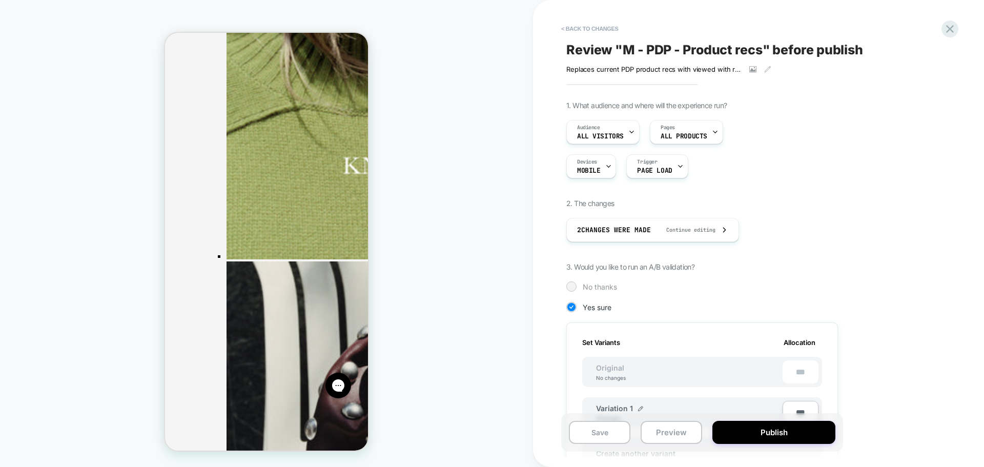
scroll to position [154, 0]
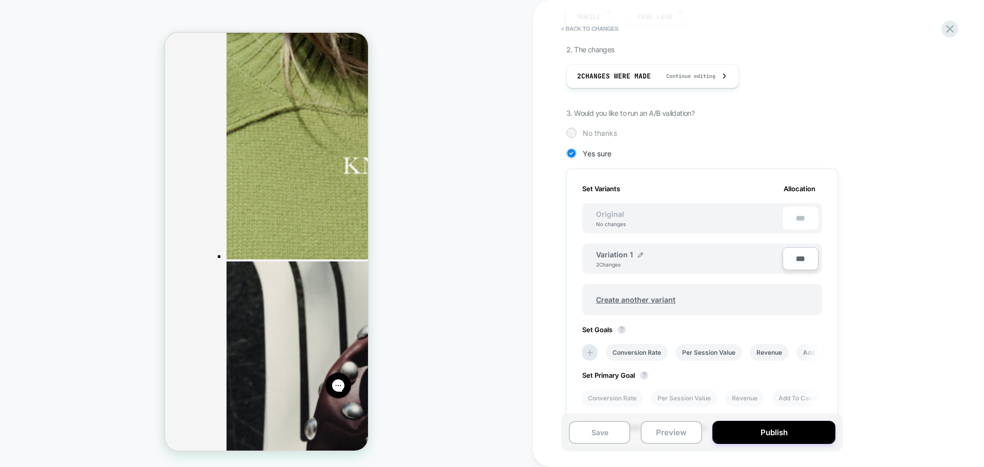
click at [595, 130] on span "No thanks" at bounding box center [600, 133] width 34 height 9
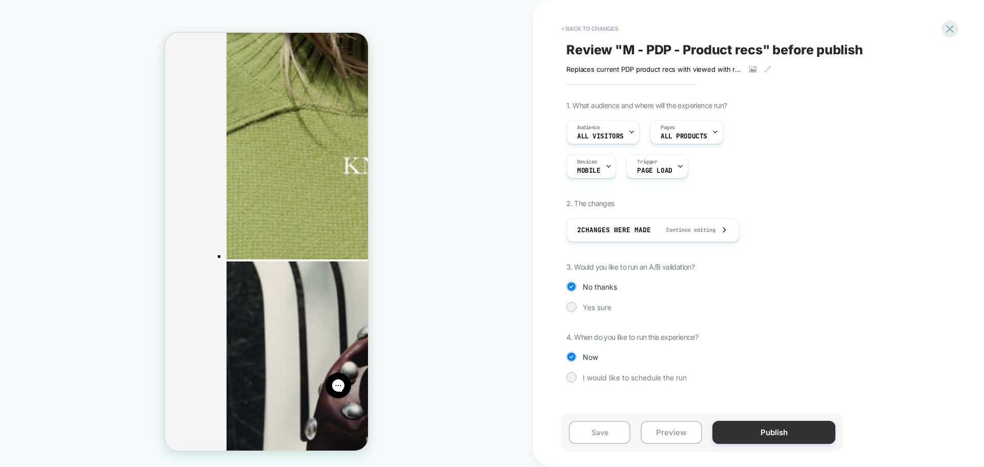
click at [767, 430] on button "Publish" at bounding box center [773, 432] width 123 height 23
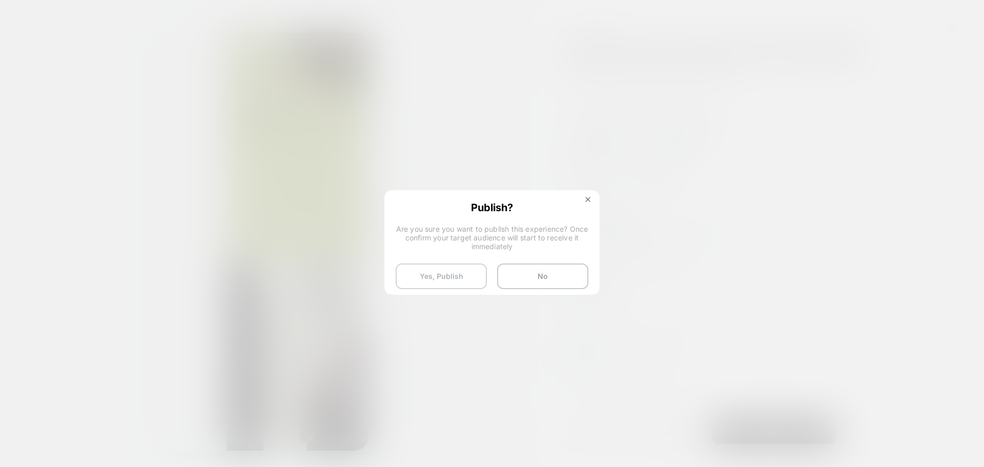
click at [432, 278] on button "Yes, Publish" at bounding box center [441, 276] width 91 height 26
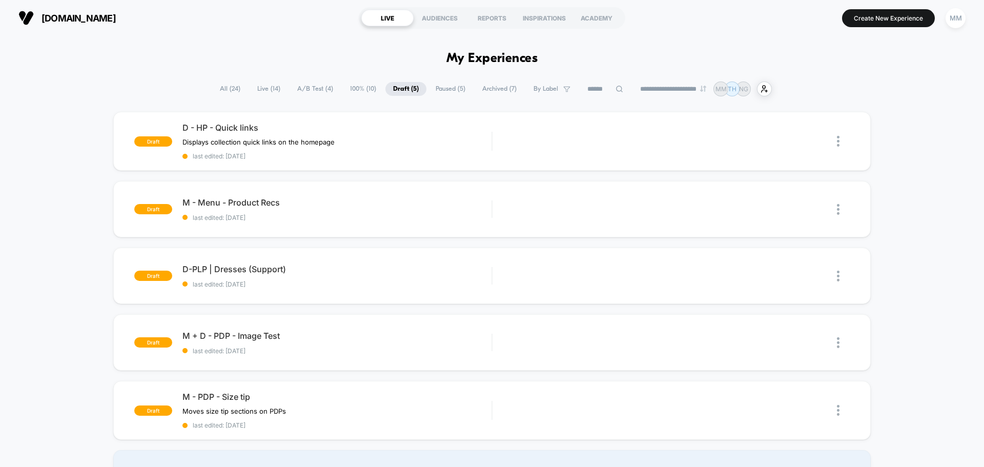
click at [351, 84] on span "100% ( 10 )" at bounding box center [363, 89] width 42 height 14
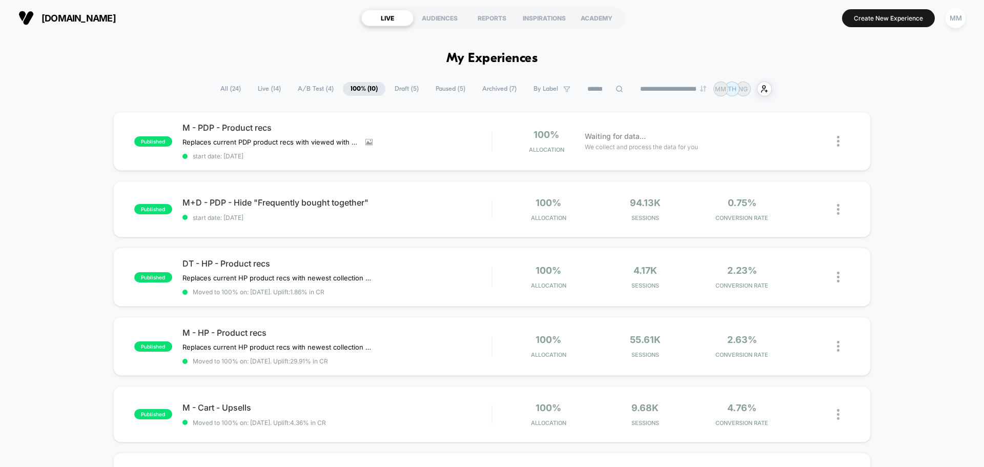
click at [395, 90] on span "Draft ( 5 )" at bounding box center [406, 89] width 39 height 14
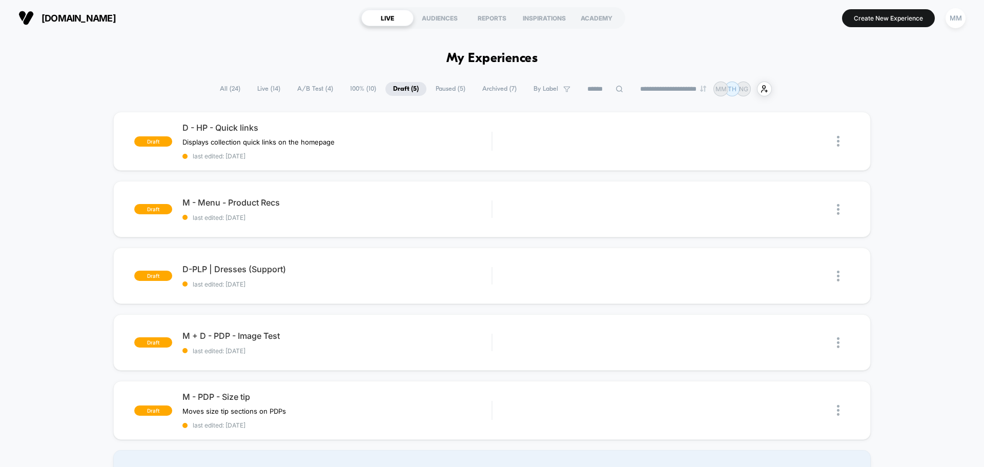
click at [351, 84] on span "100% ( 10 )" at bounding box center [363, 89] width 42 height 14
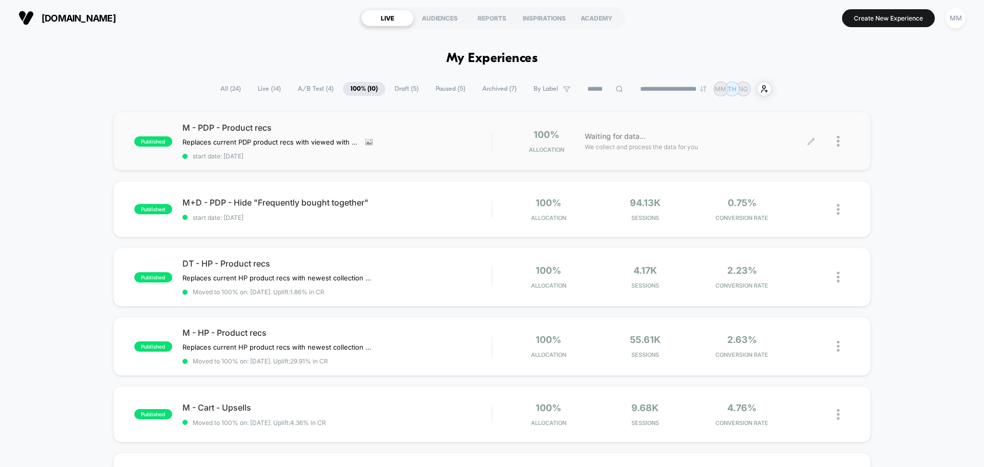
click at [836, 138] on div at bounding box center [830, 141] width 38 height 24
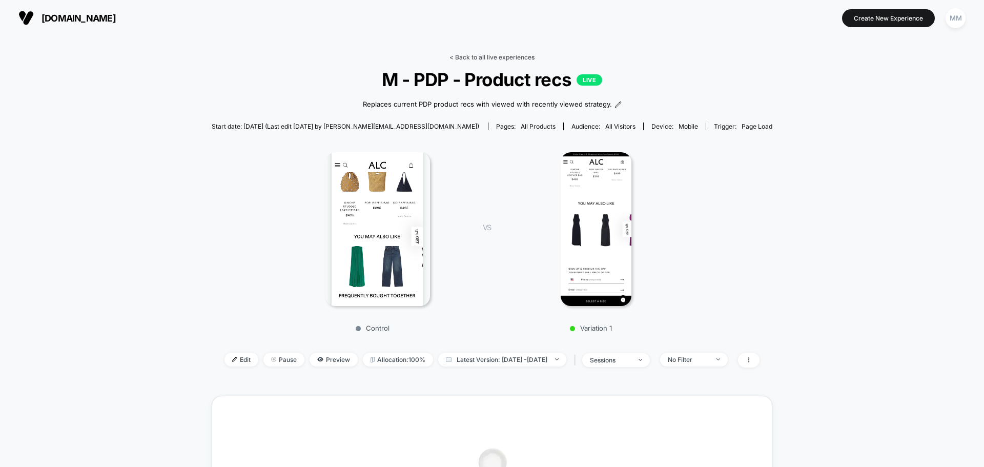
click at [488, 56] on link "< Back to all live experiences" at bounding box center [491, 57] width 85 height 8
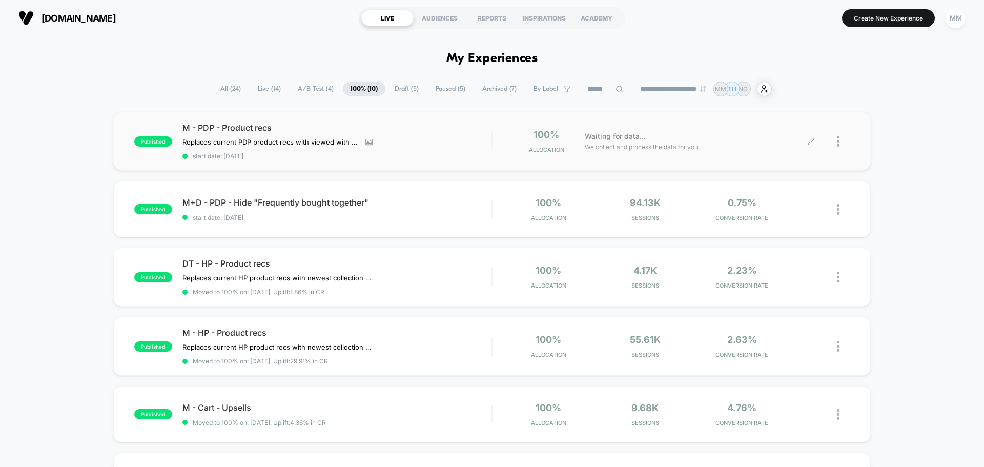
click at [841, 142] on div at bounding box center [843, 141] width 13 height 24
click at [790, 107] on div "Duplicate" at bounding box center [785, 105] width 92 height 23
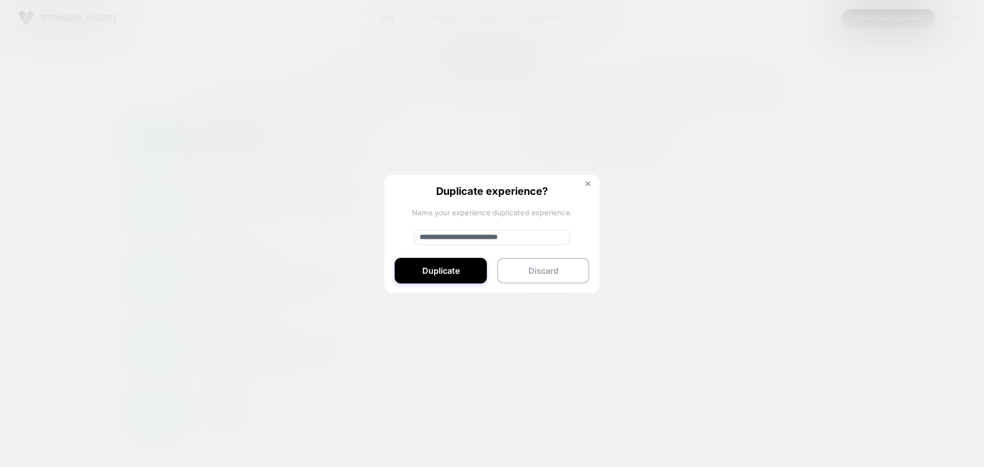
click at [498, 237] on input "**********" at bounding box center [492, 237] width 156 height 15
drag, startPoint x: 458, startPoint y: 237, endPoint x: 377, endPoint y: 240, distance: 81.0
click at [837, 153] on div "**********" at bounding box center [843, 141] width 13 height 24
type input "**********"
click at [458, 269] on button "Duplicate" at bounding box center [441, 271] width 92 height 26
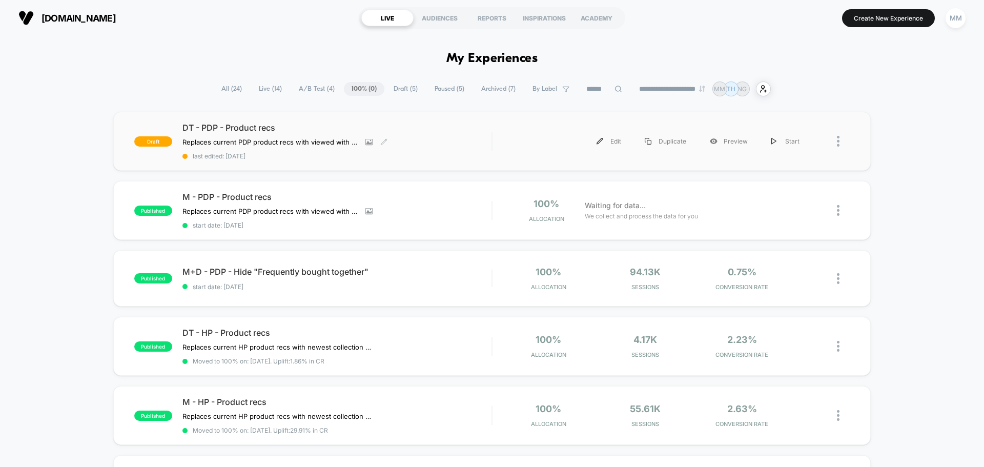
click at [235, 128] on span "DT - PDP - Product recs" at bounding box center [336, 127] width 309 height 10
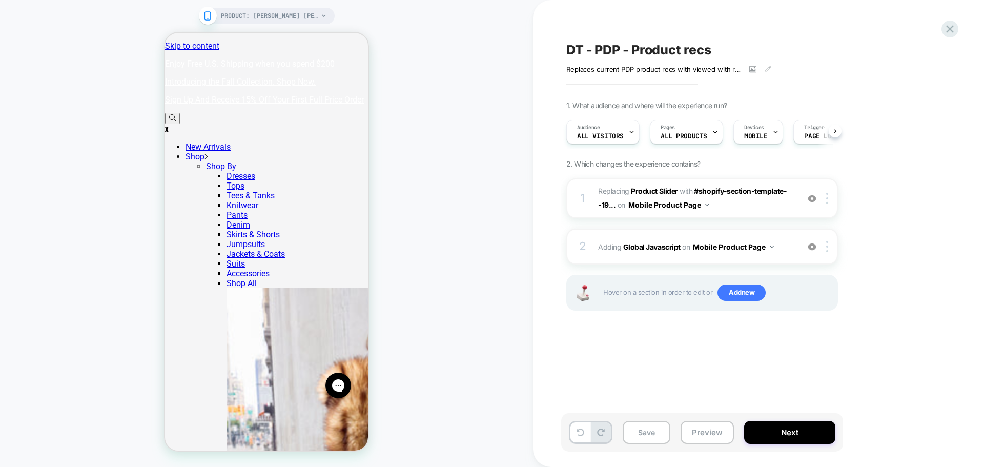
scroll to position [0, 1]
click at [753, 135] on span "MOBILE" at bounding box center [755, 136] width 23 height 7
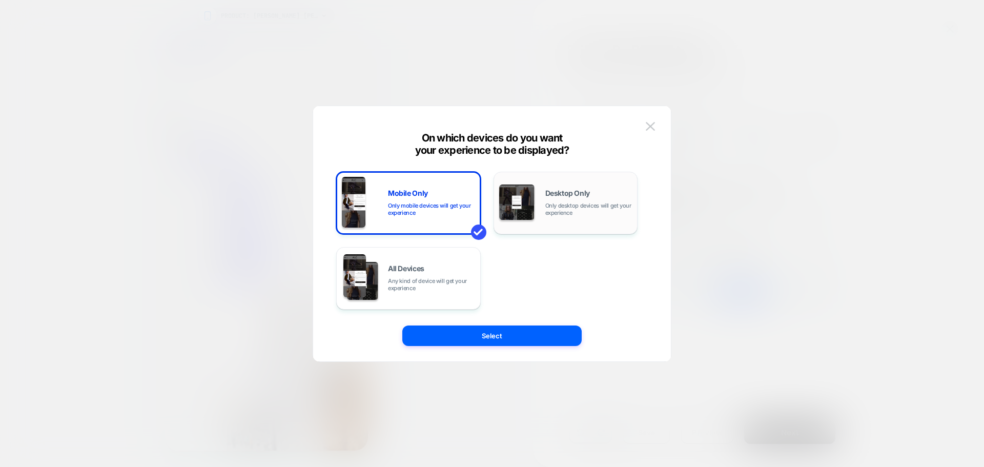
click at [581, 204] on span "Only desktop devices will get your experience" at bounding box center [588, 209] width 87 height 14
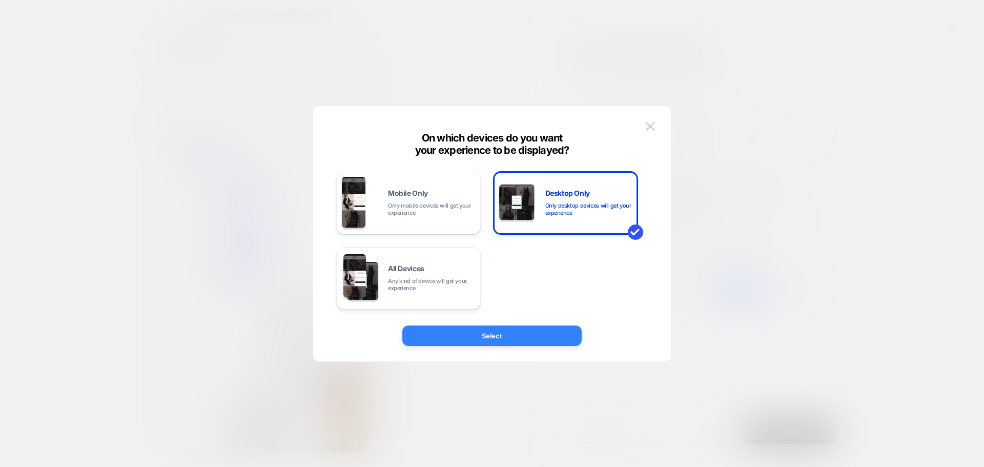
click at [522, 336] on button "Select" at bounding box center [491, 335] width 179 height 20
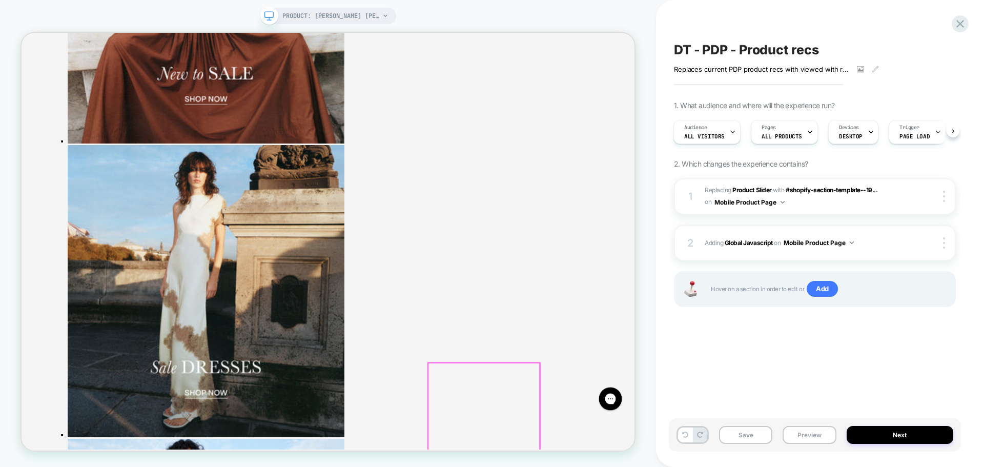
scroll to position [2972, 0]
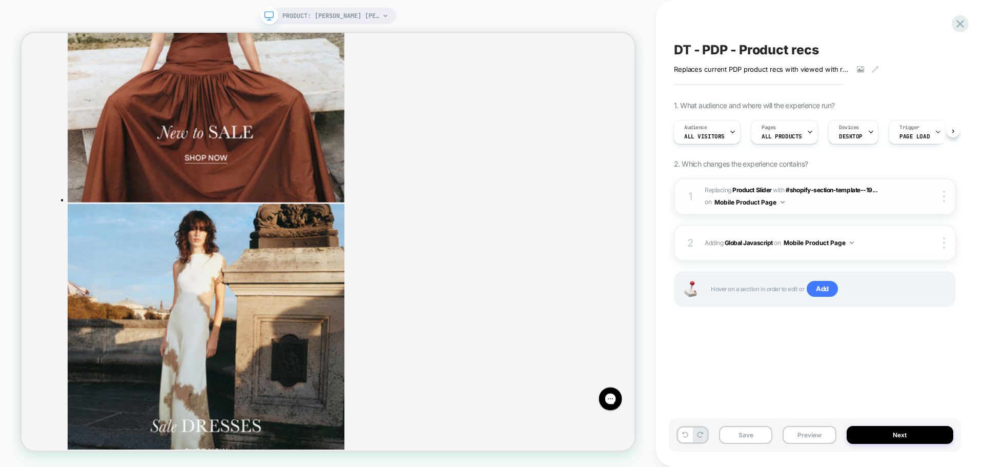
click at [753, 202] on button "Mobile Product Page" at bounding box center [749, 202] width 70 height 13
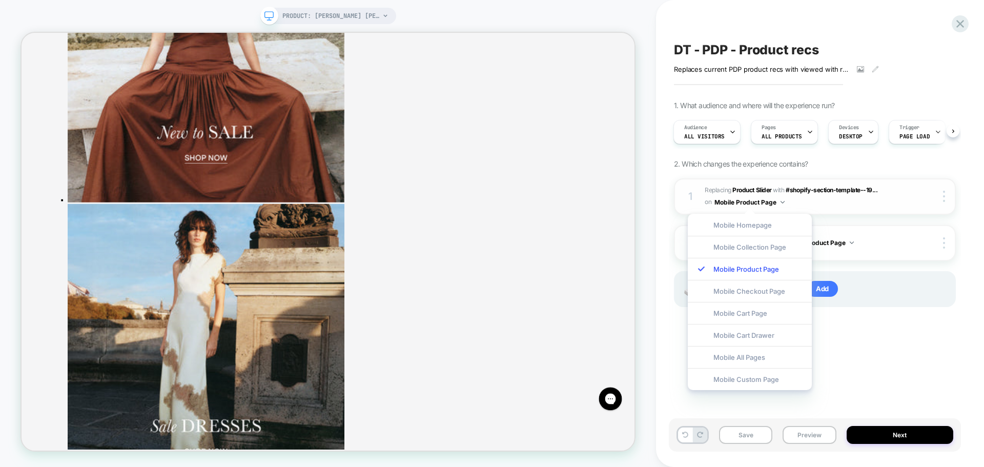
click at [868, 212] on div "1 #_loomi_addon_1749056954332_dup1755591968_dup1755879323 Replacing Product Sli…" at bounding box center [815, 196] width 282 height 36
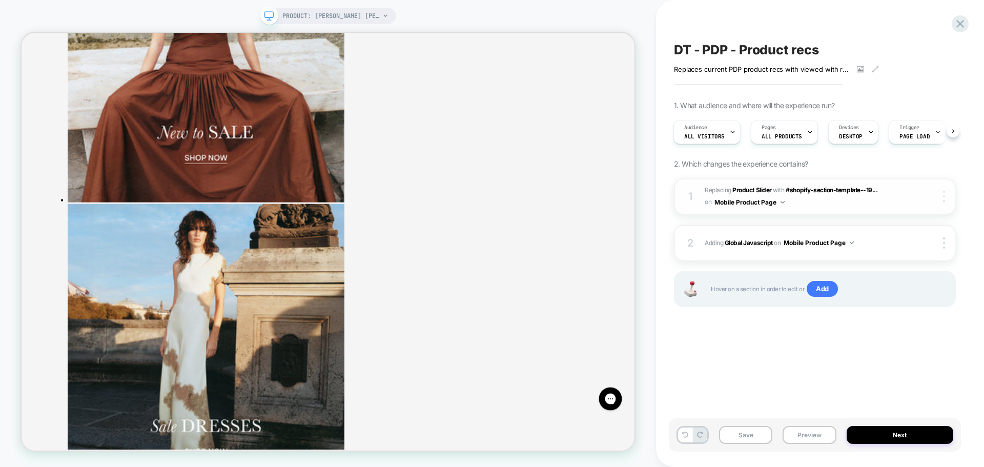
click at [944, 197] on img at bounding box center [944, 196] width 2 height 11
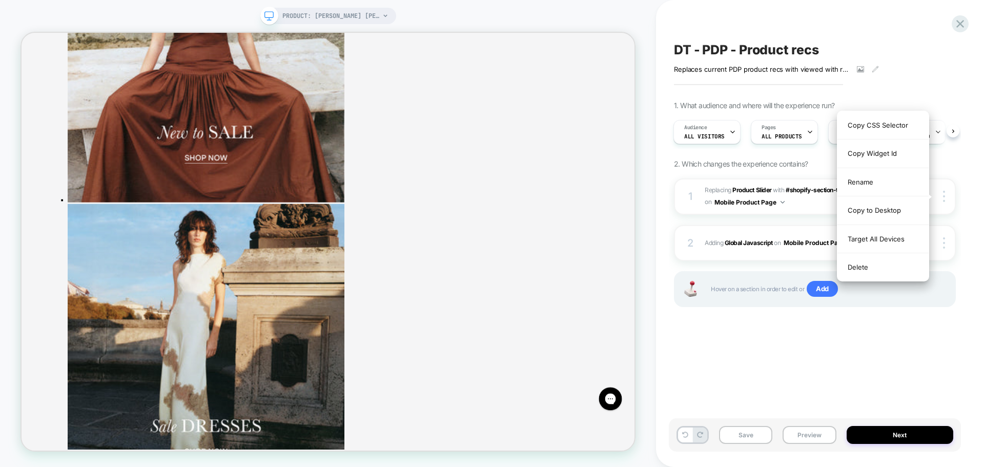
click at [967, 214] on div "DT - PDP - Product recs Replaces current PDP product recs with viewed with rece…" at bounding box center [820, 233] width 328 height 467
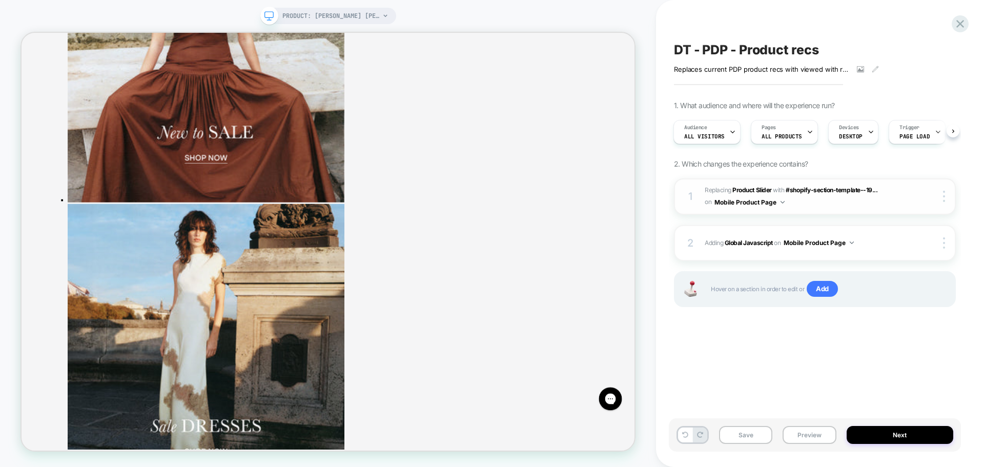
click at [758, 201] on button "Mobile Product Page" at bounding box center [749, 202] width 70 height 13
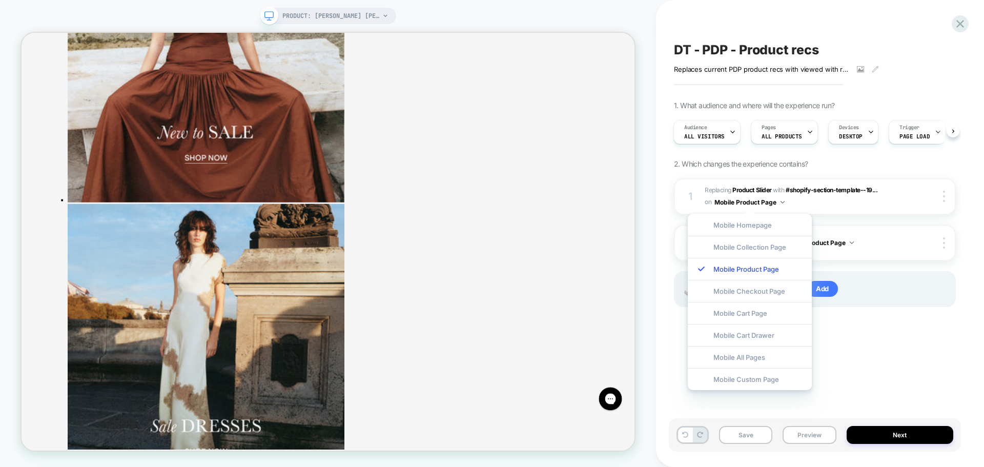
click at [875, 359] on div "DT - PDP - Product recs Replaces current PDP product recs with viewed with rece…" at bounding box center [815, 233] width 292 height 446
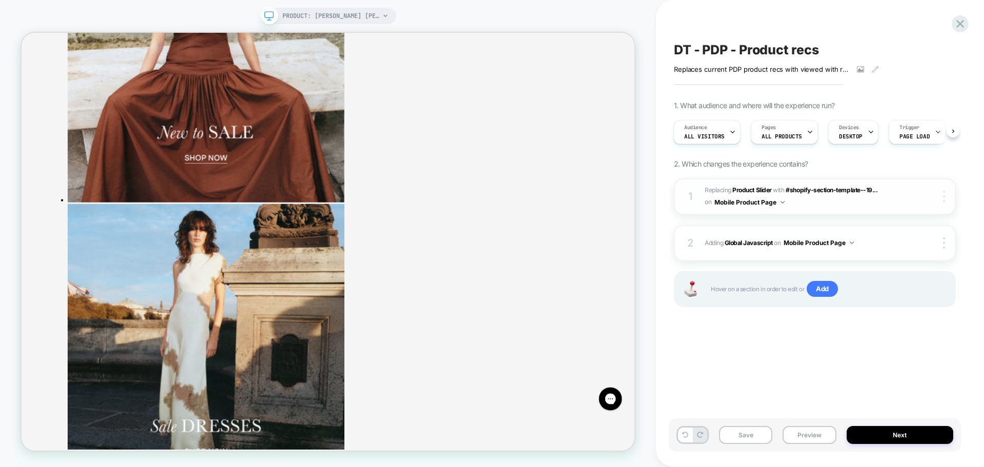
click at [946, 195] on div at bounding box center [945, 196] width 19 height 11
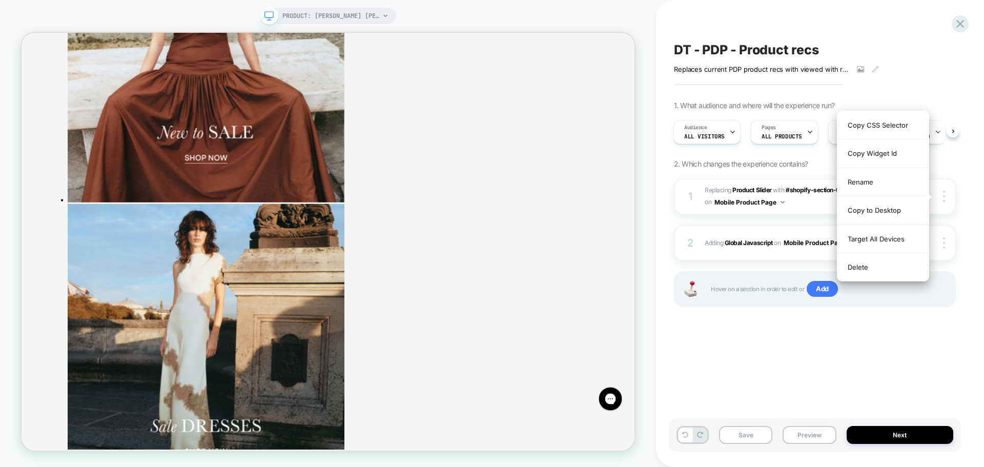
click at [810, 418] on div "Save Preview Next" at bounding box center [815, 434] width 292 height 33
